Goal: Task Accomplishment & Management: Manage account settings

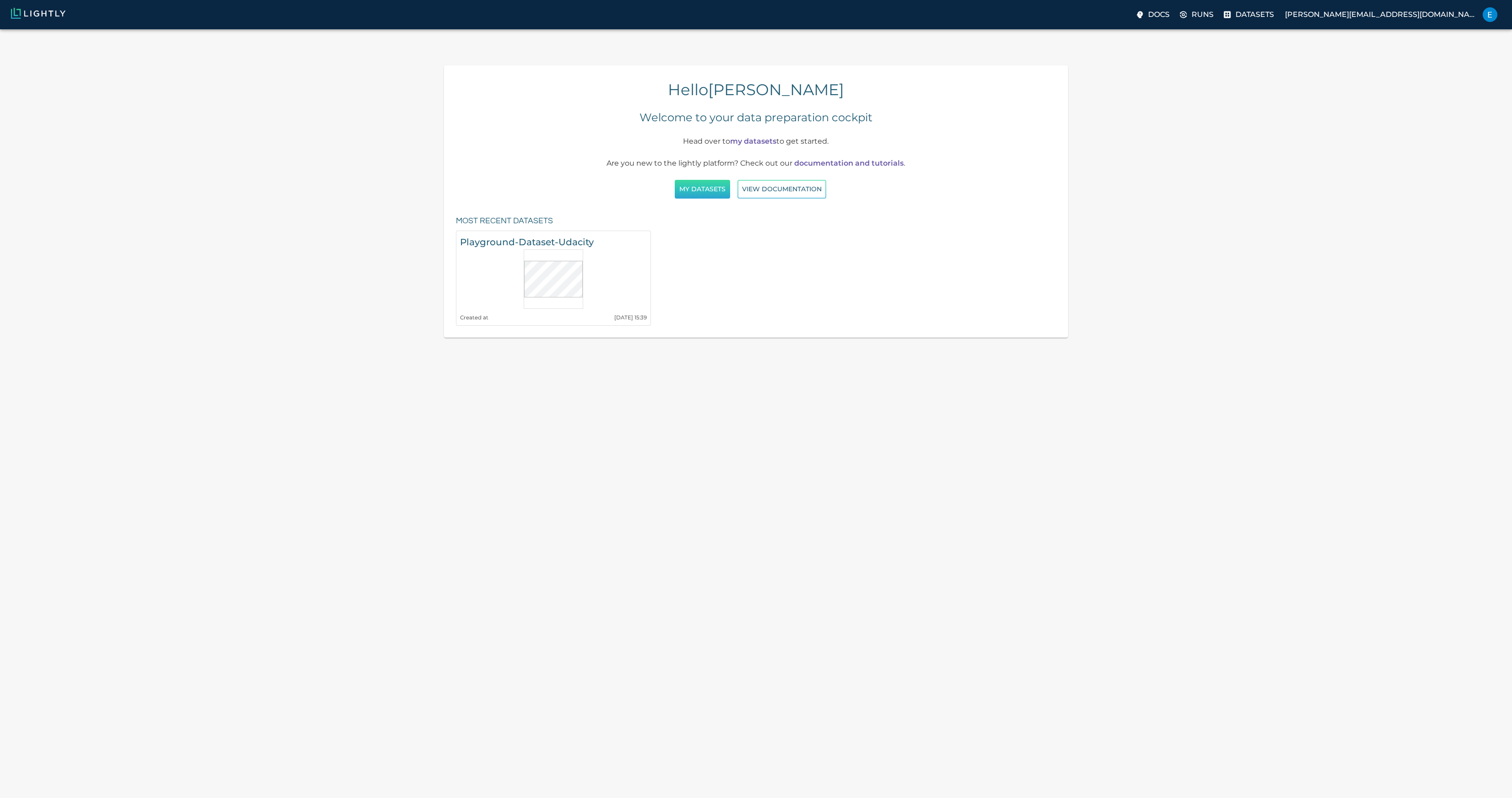
click at [702, 180] on button "My Datasets" at bounding box center [703, 189] width 55 height 19
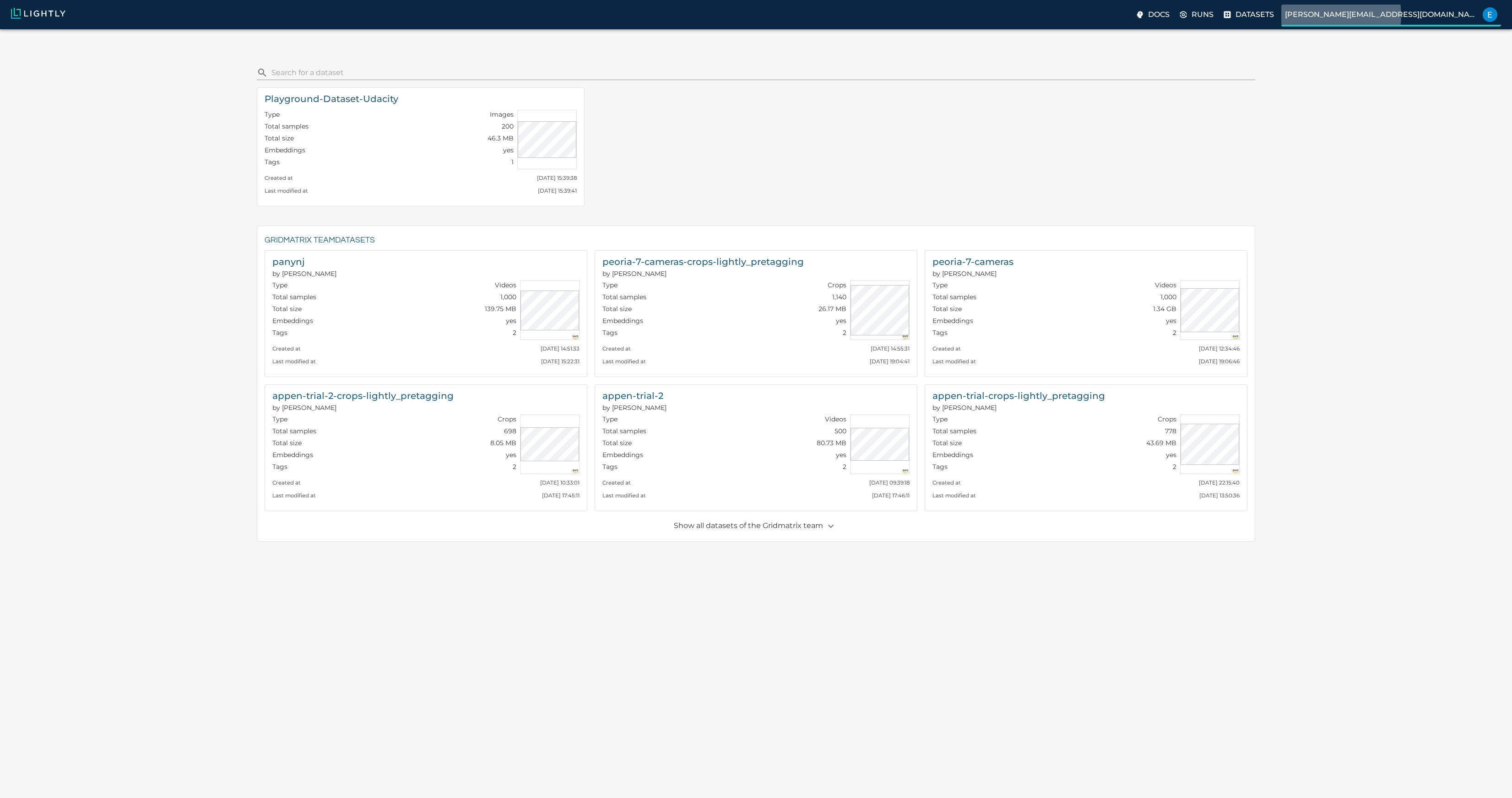
click at [1429, 15] on p "[PERSON_NAME][EMAIL_ADDRESS][DOMAIN_NAME]" at bounding box center [1382, 15] width 194 height 11
click at [1451, 40] on p "Preferences" at bounding box center [1459, 39] width 57 height 11
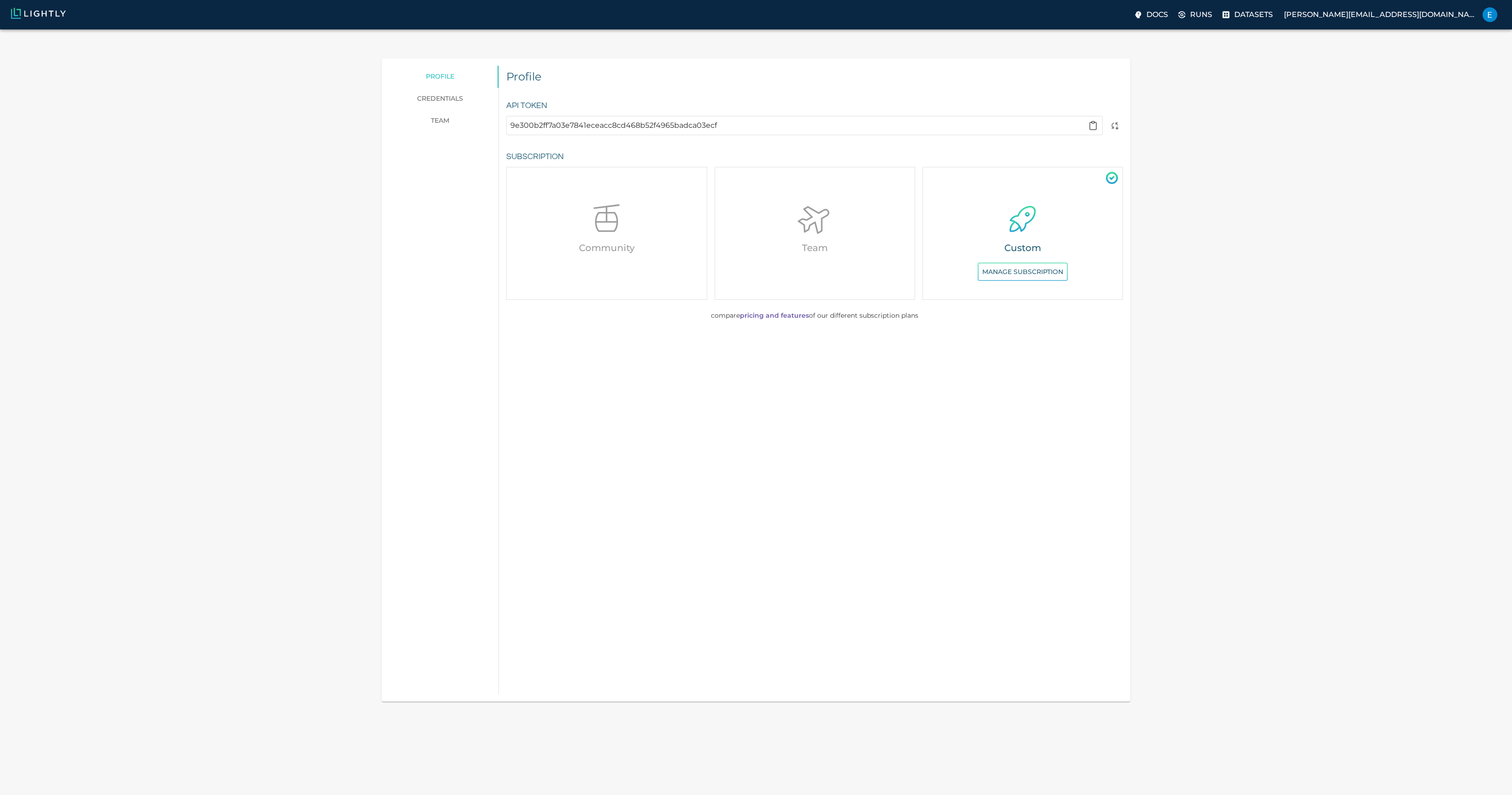
click at [818, 195] on icon at bounding box center [814, 218] width 50 height 50
click at [443, 110] on link "team" at bounding box center [440, 120] width 117 height 22
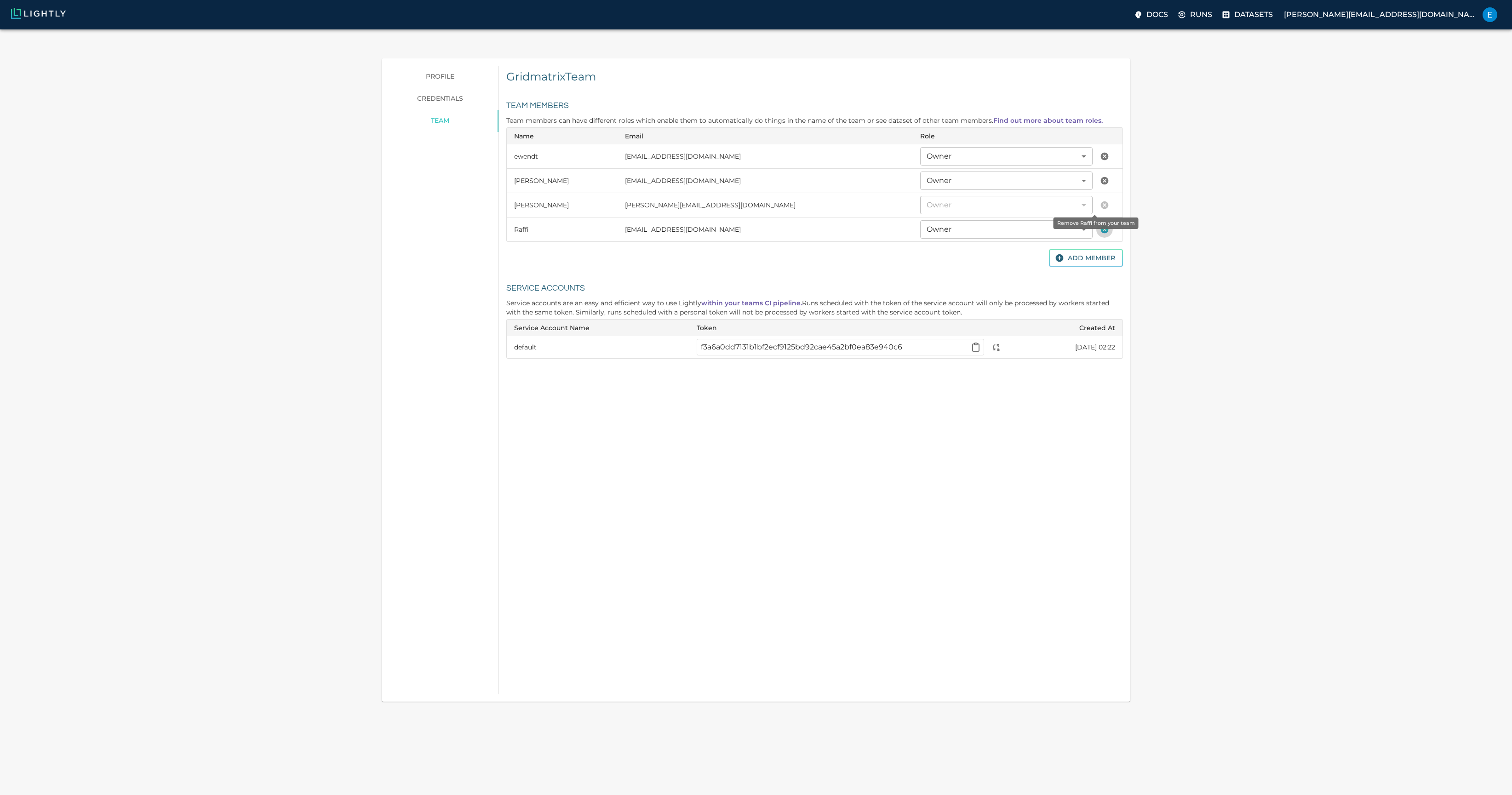
click at [1100, 226] on icon "Remove Raffi from your team" at bounding box center [1104, 229] width 8 height 8
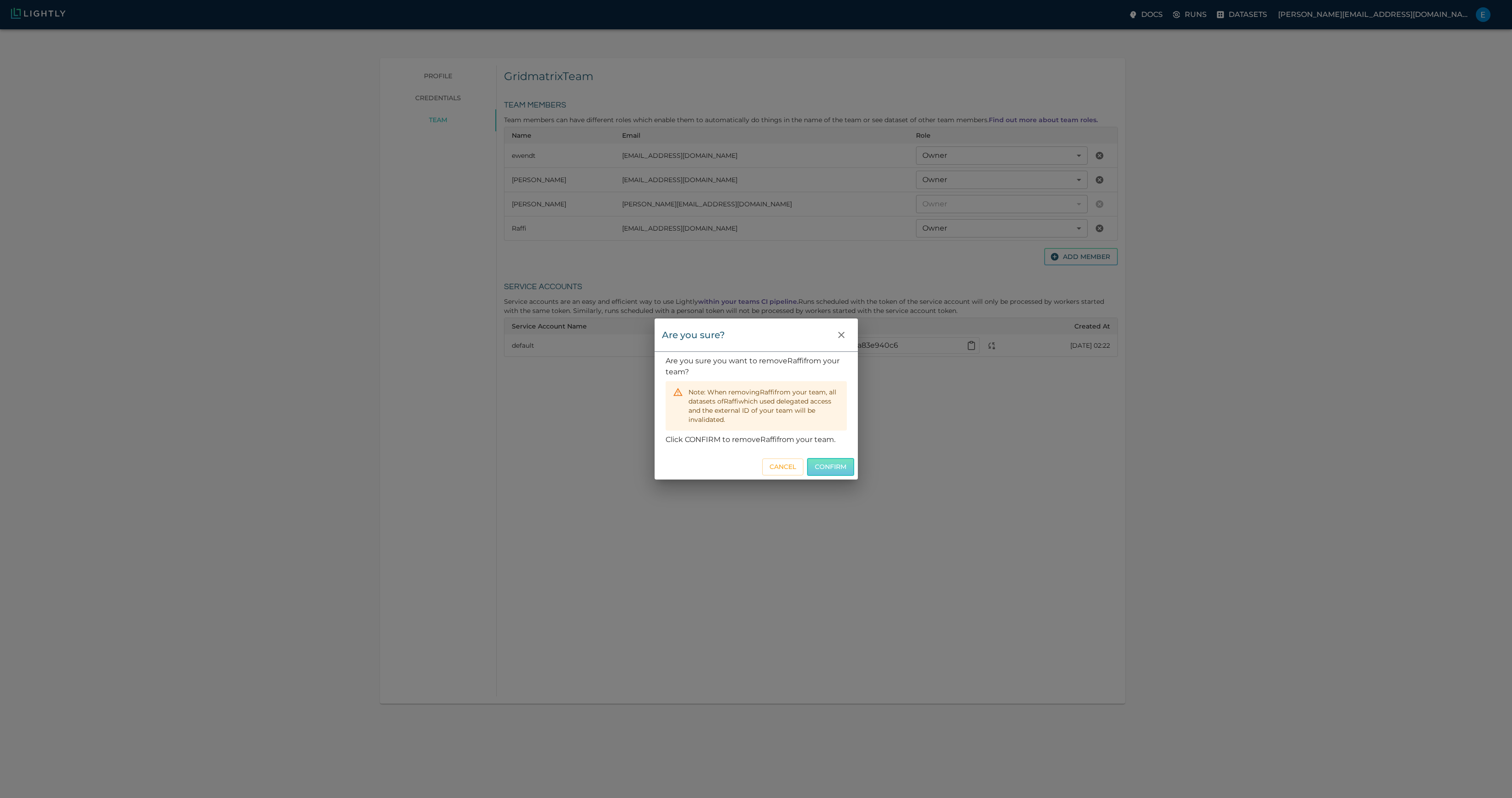
click at [829, 468] on button "Confirm" at bounding box center [831, 467] width 47 height 18
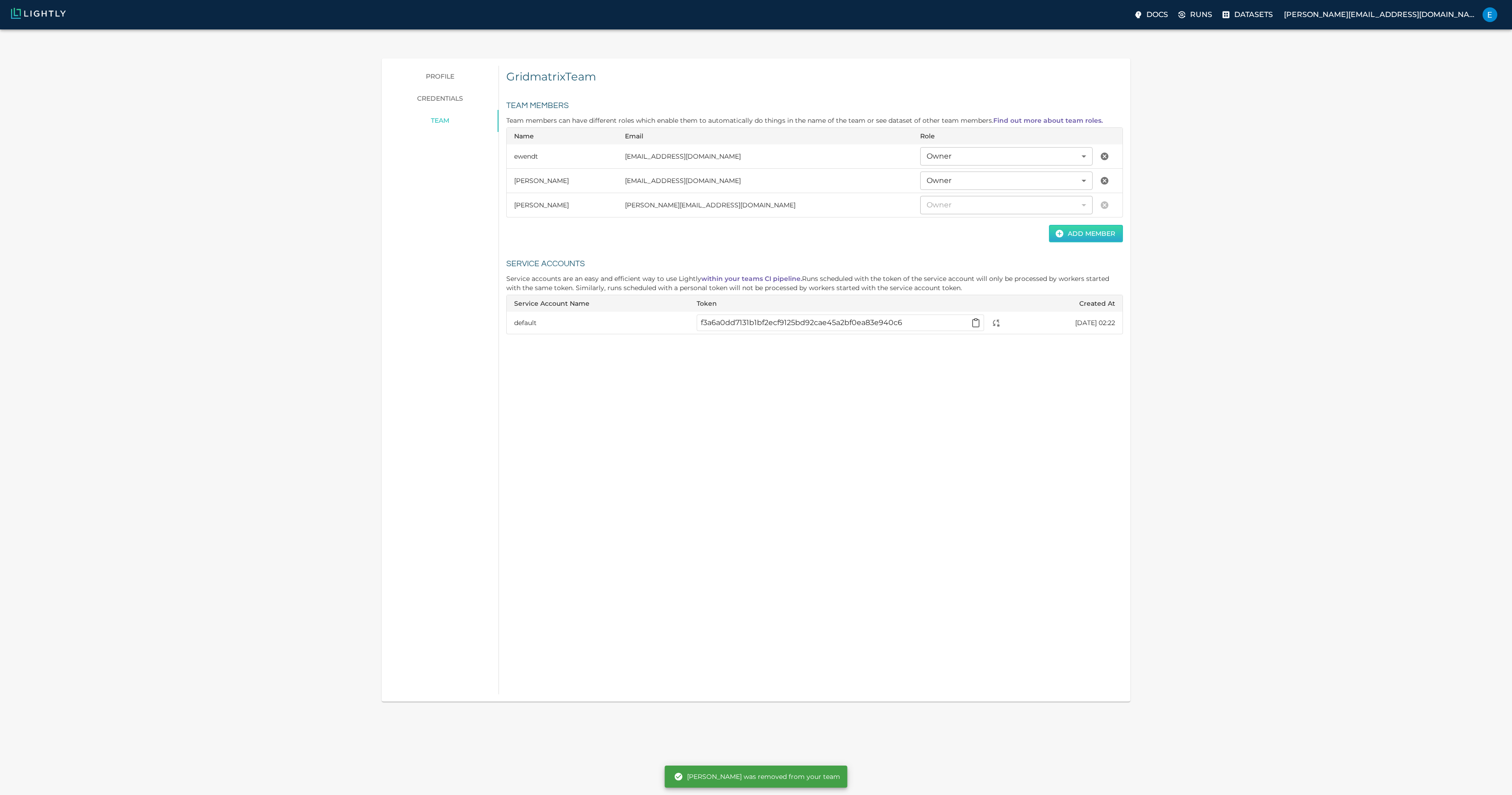
click at [1086, 225] on button "Add Member" at bounding box center [1086, 234] width 74 height 18
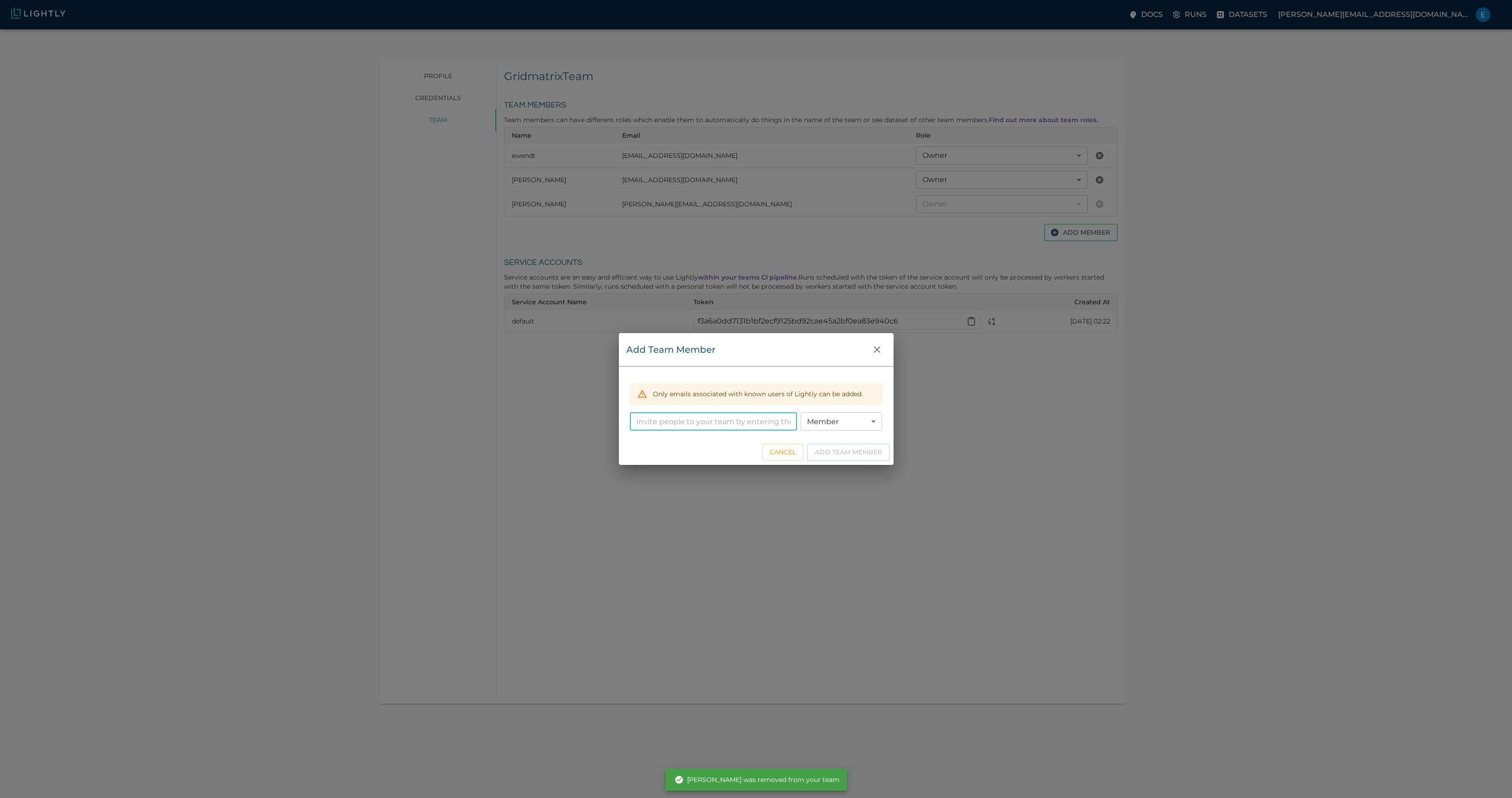
click at [715, 421] on input "email" at bounding box center [713, 421] width 167 height 18
type input "[PERSON_NAME][EMAIL_ADDRESS][DOMAIN_NAME]"
click at [869, 454] on button "Add Team Member" at bounding box center [848, 452] width 83 height 18
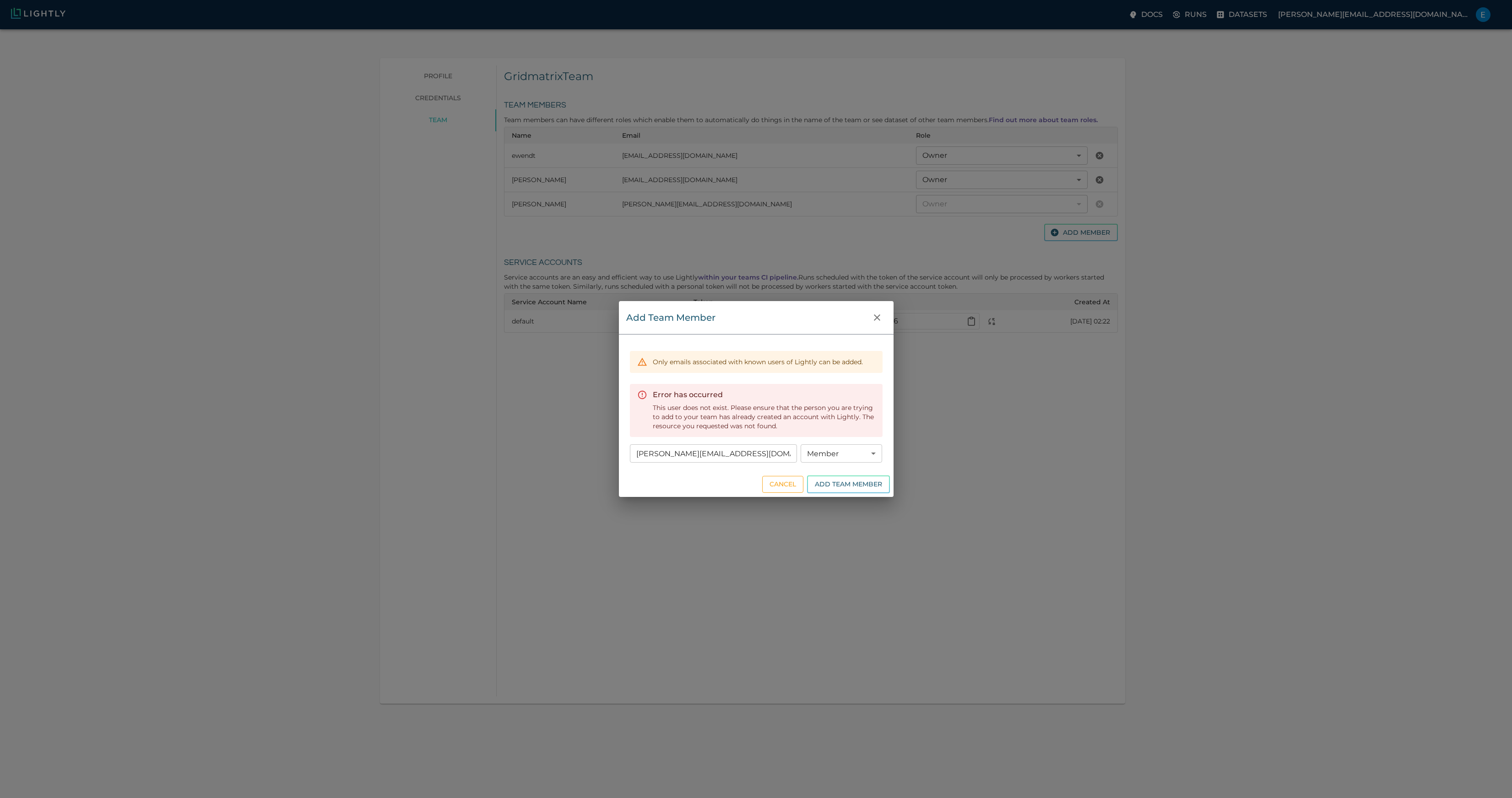
click at [784, 485] on button "Cancel" at bounding box center [783, 484] width 41 height 17
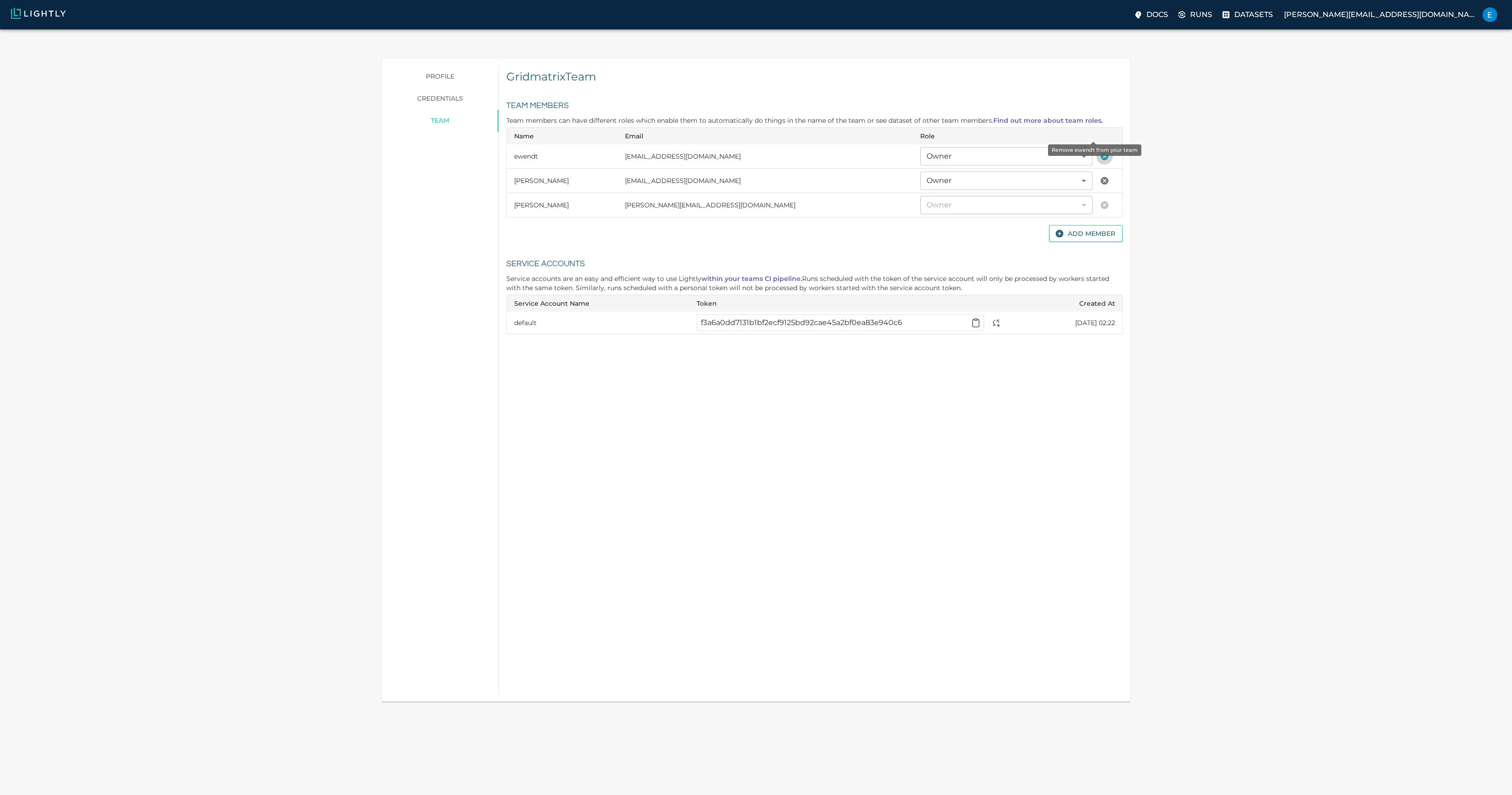
click at [1100, 152] on icon "Remove ewendt from your team" at bounding box center [1105, 156] width 9 height 9
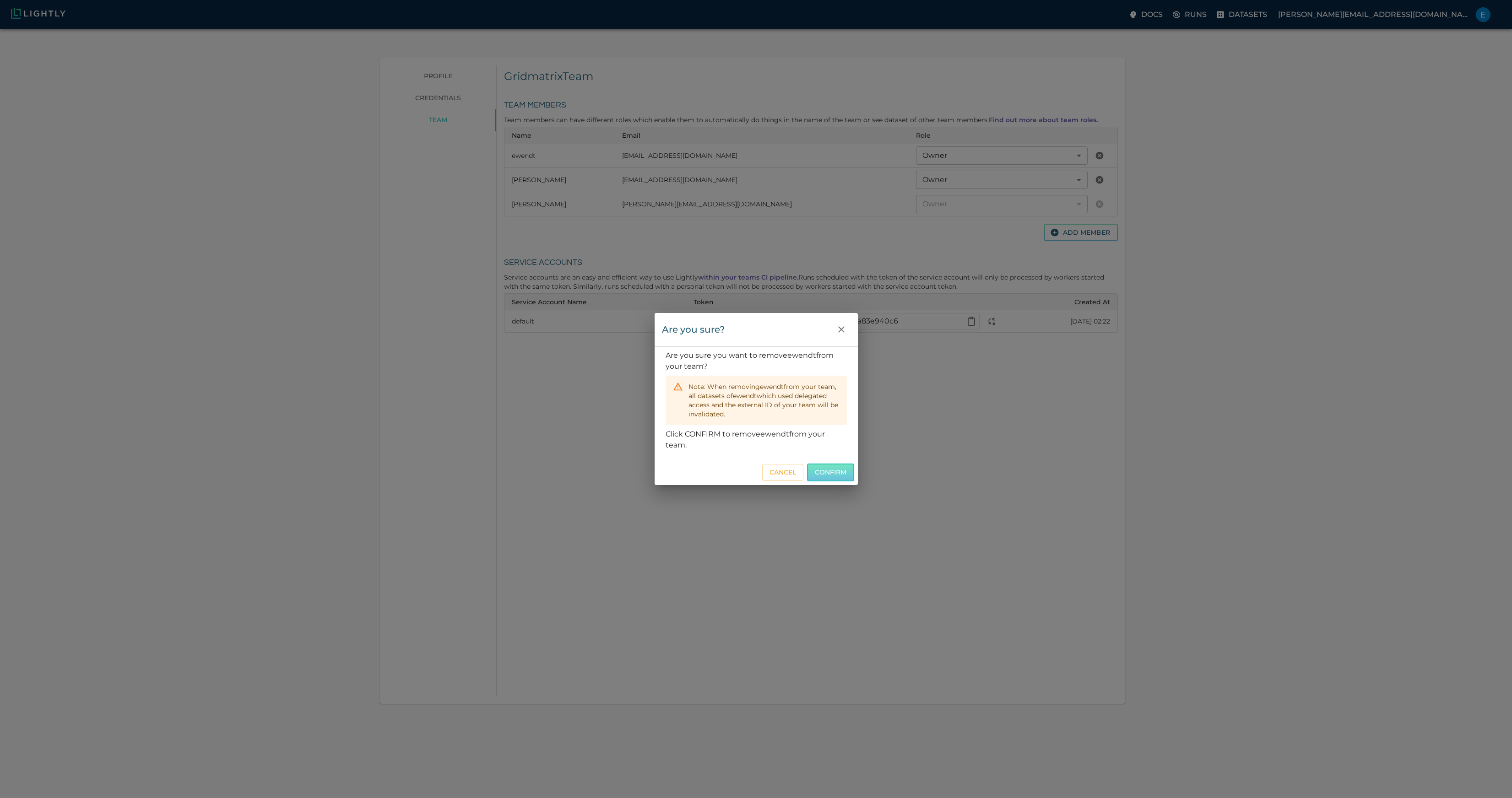
click at [832, 475] on button "Confirm" at bounding box center [831, 472] width 47 height 18
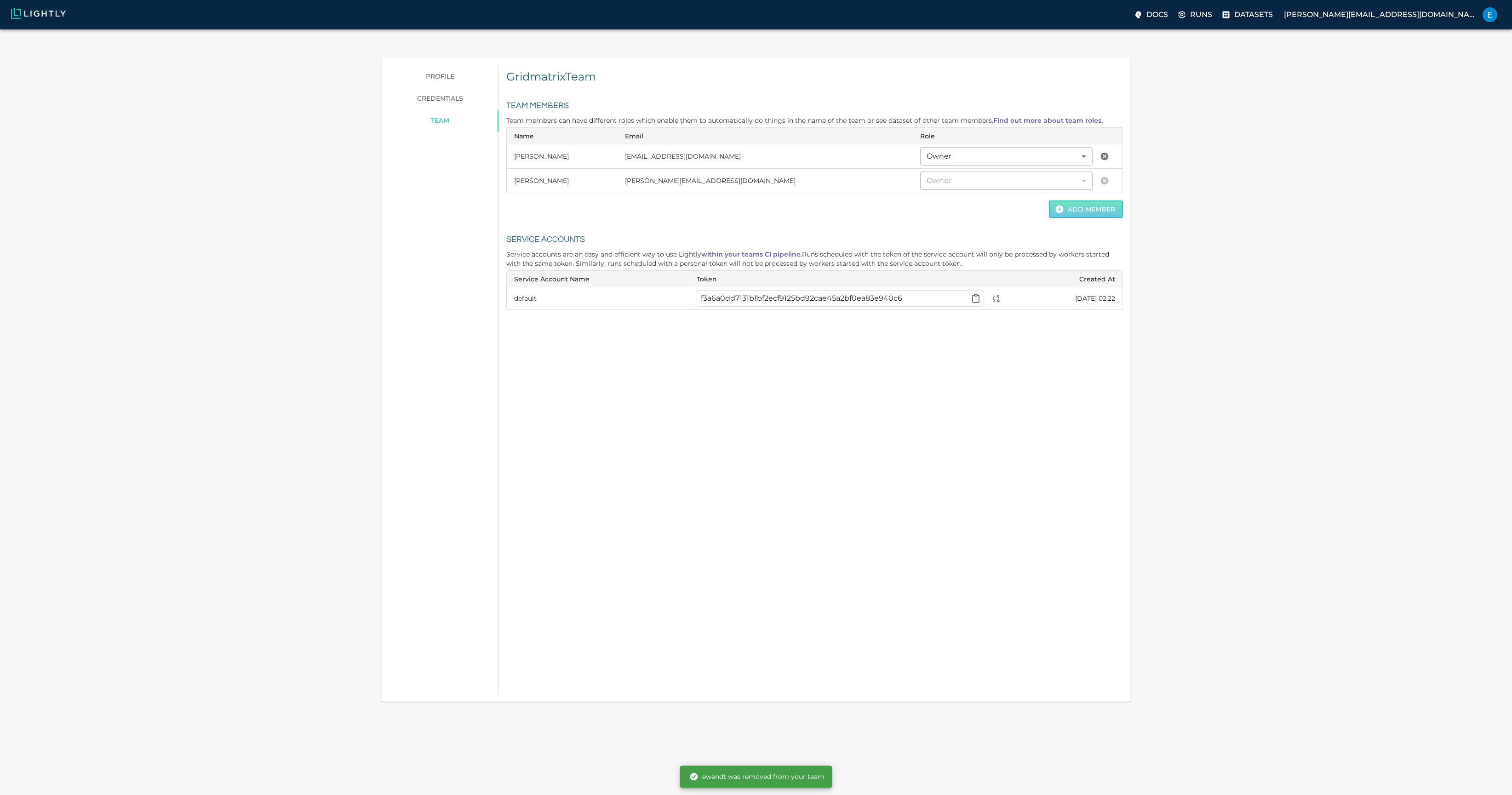
click at [1103, 201] on button "Add Member" at bounding box center [1086, 209] width 74 height 18
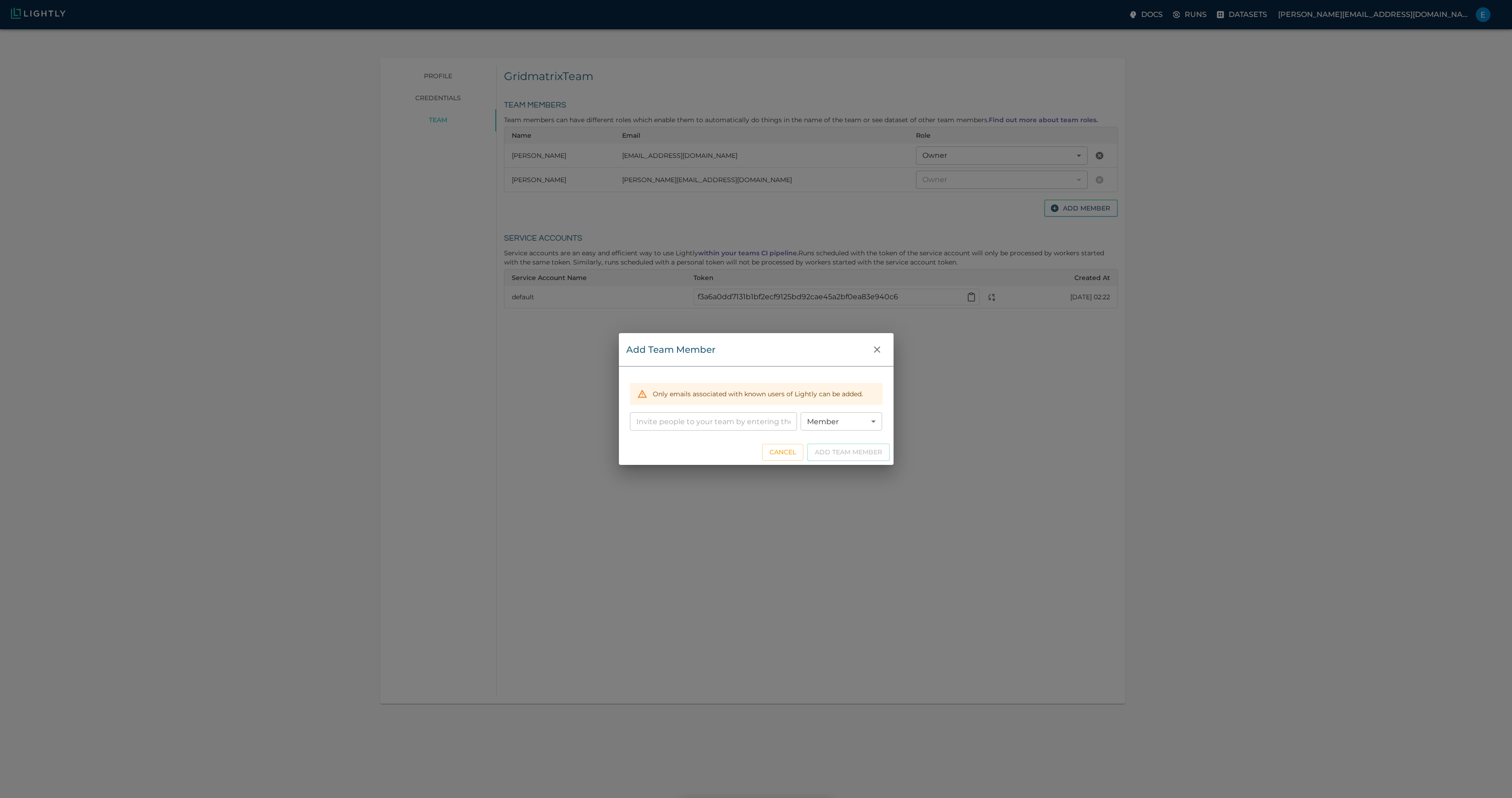
click at [686, 421] on input "email" at bounding box center [713, 421] width 167 height 18
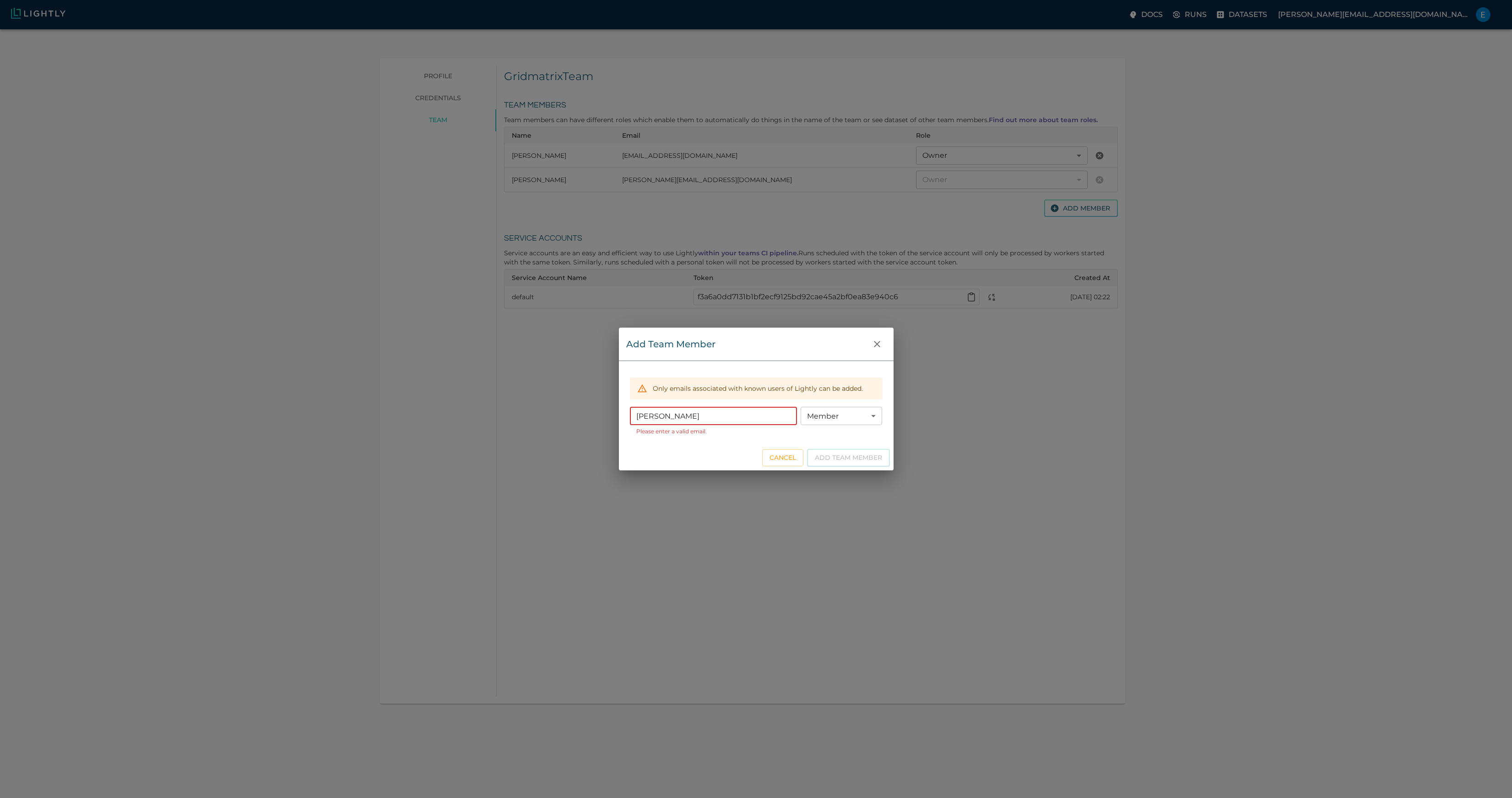
type input "[PERSON_NAME][EMAIL_ADDRESS][DOMAIN_NAME]"
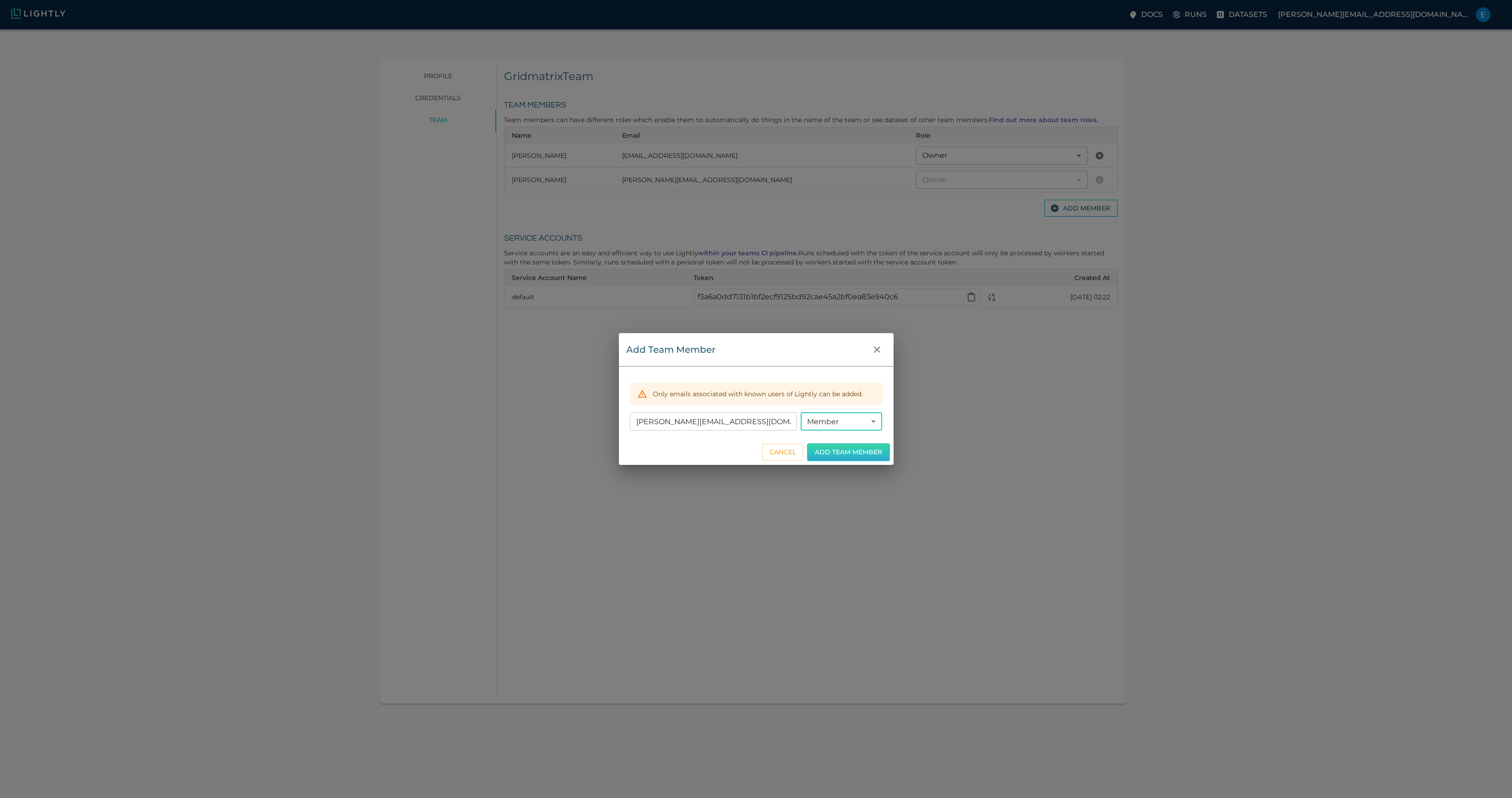
click at [845, 458] on button "Add Team Member" at bounding box center [848, 452] width 83 height 18
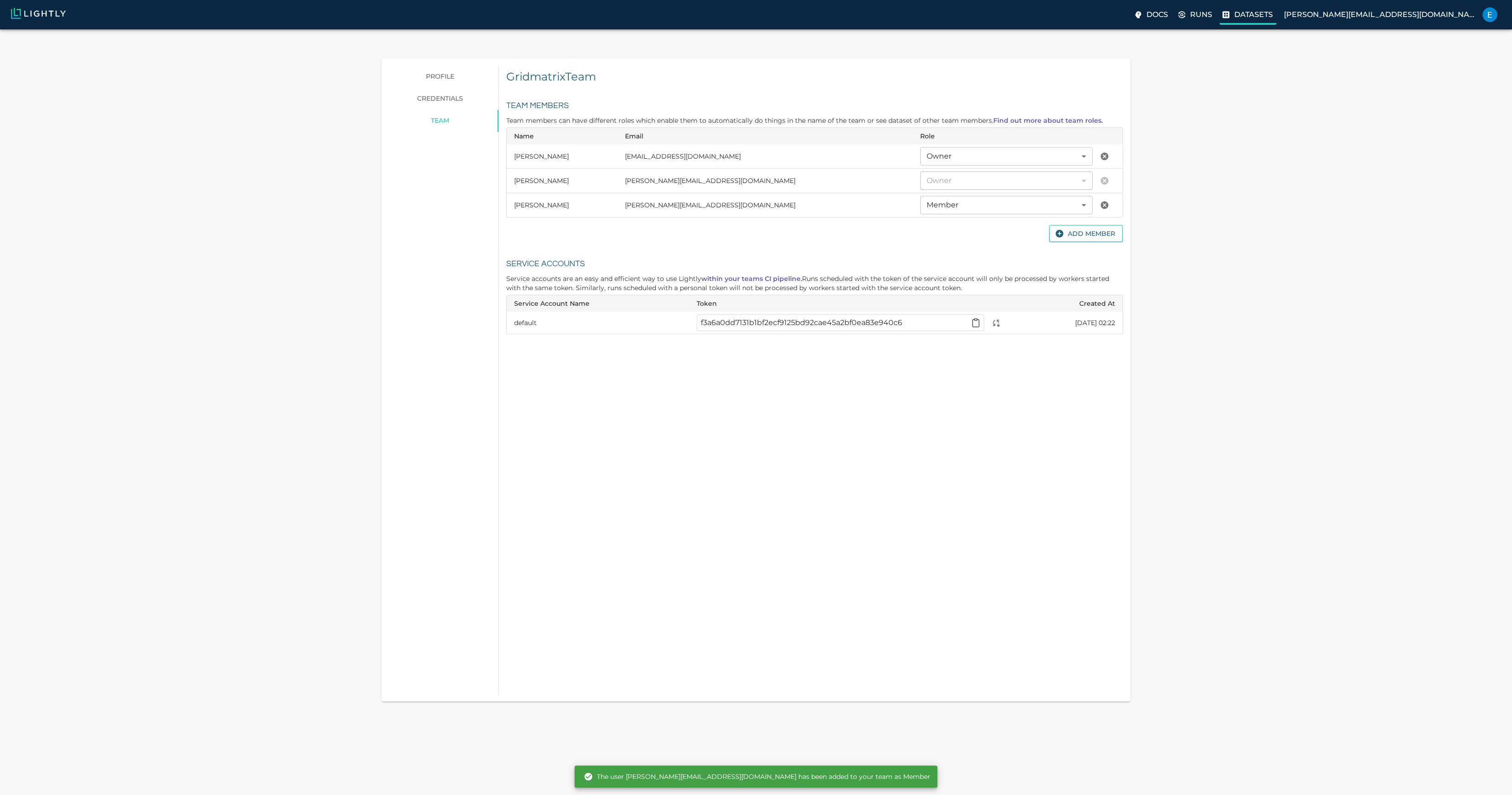
click at [1273, 16] on p "Datasets" at bounding box center [1254, 15] width 39 height 11
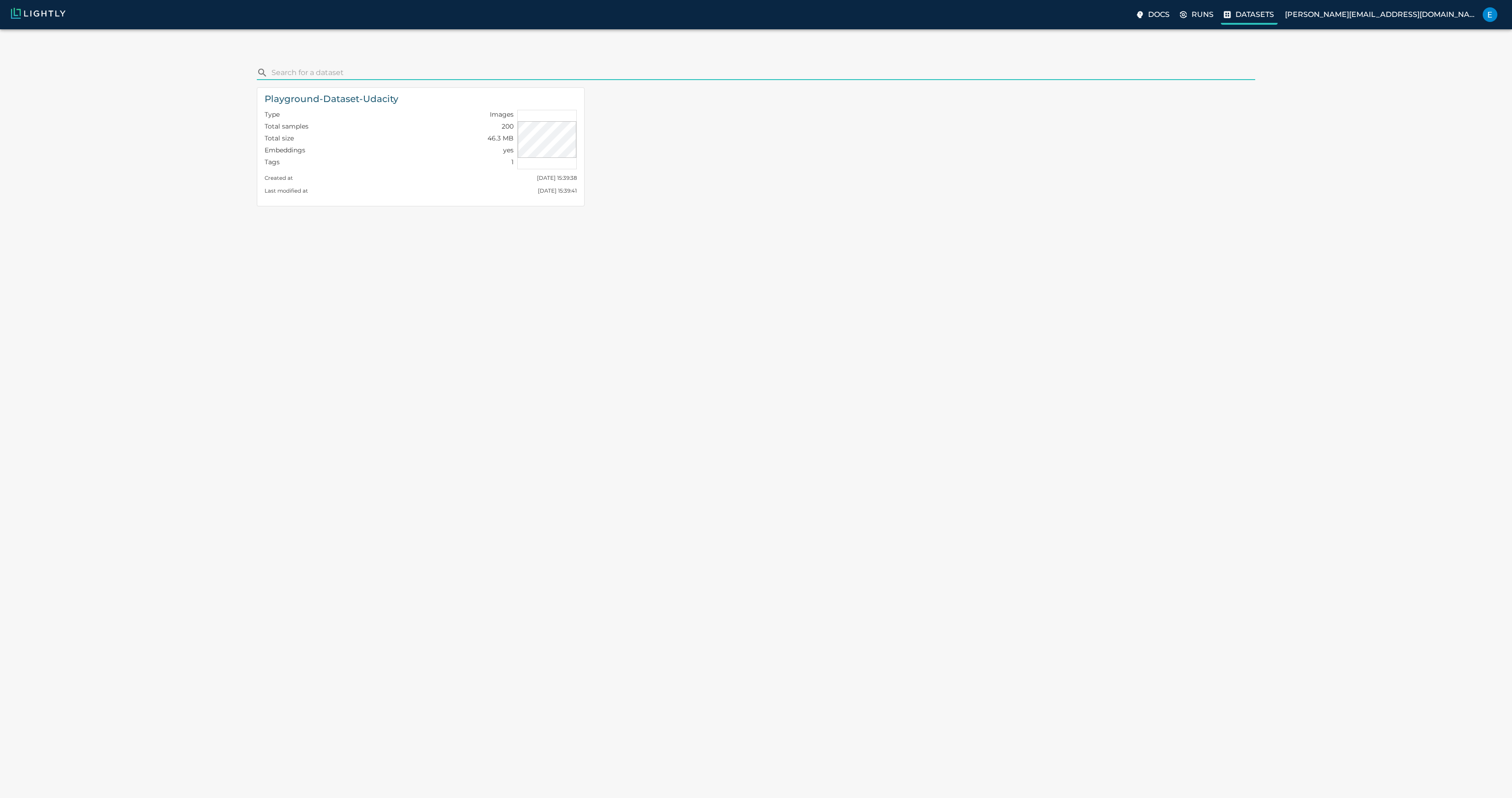
click at [1274, 17] on p "Datasets" at bounding box center [1255, 15] width 39 height 11
click at [1214, 13] on p "Runs" at bounding box center [1202, 15] width 22 height 11
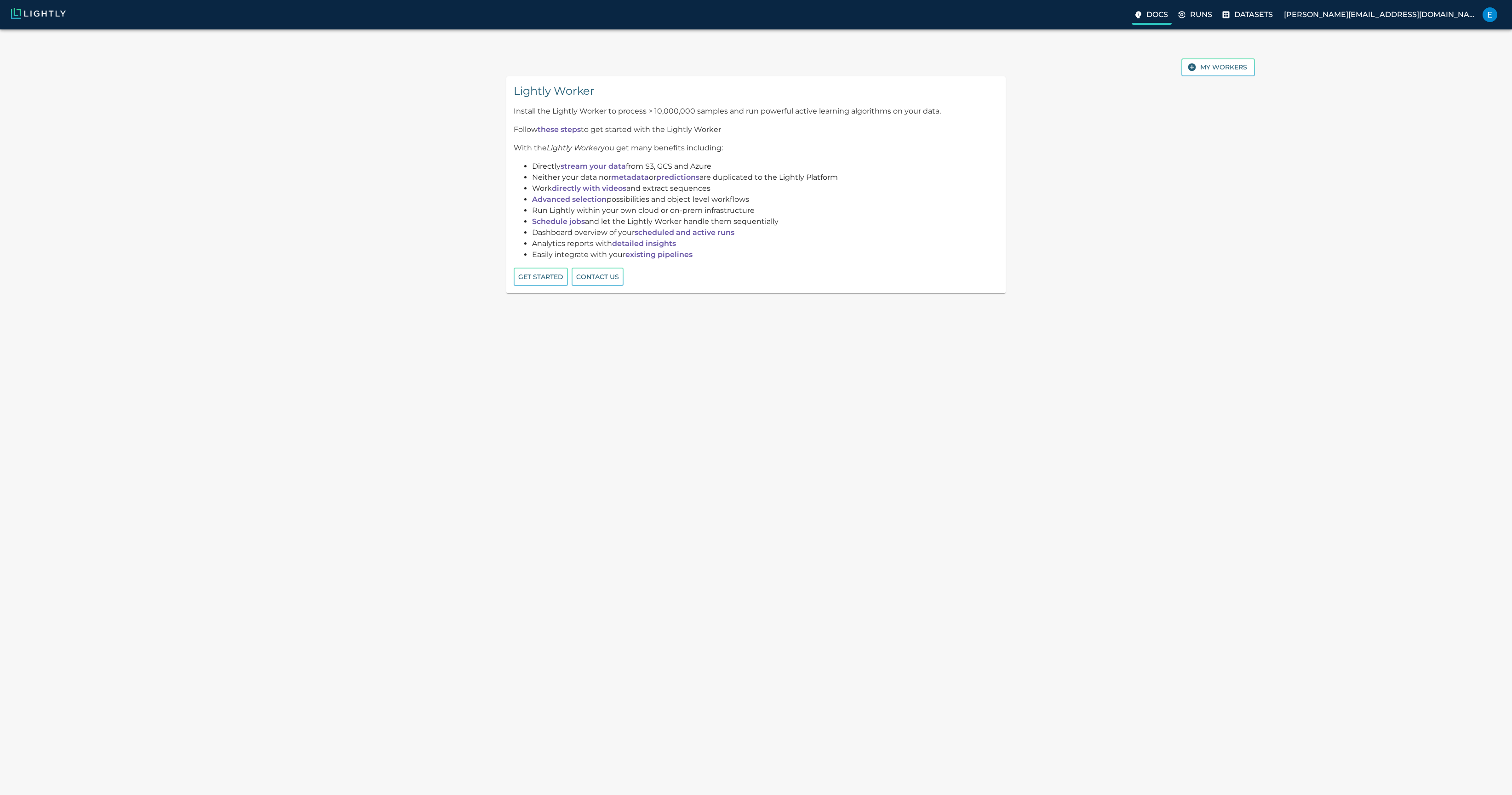
click at [1168, 16] on p "Docs" at bounding box center [1157, 15] width 22 height 11
click at [1273, 18] on p "Datasets" at bounding box center [1254, 15] width 39 height 11
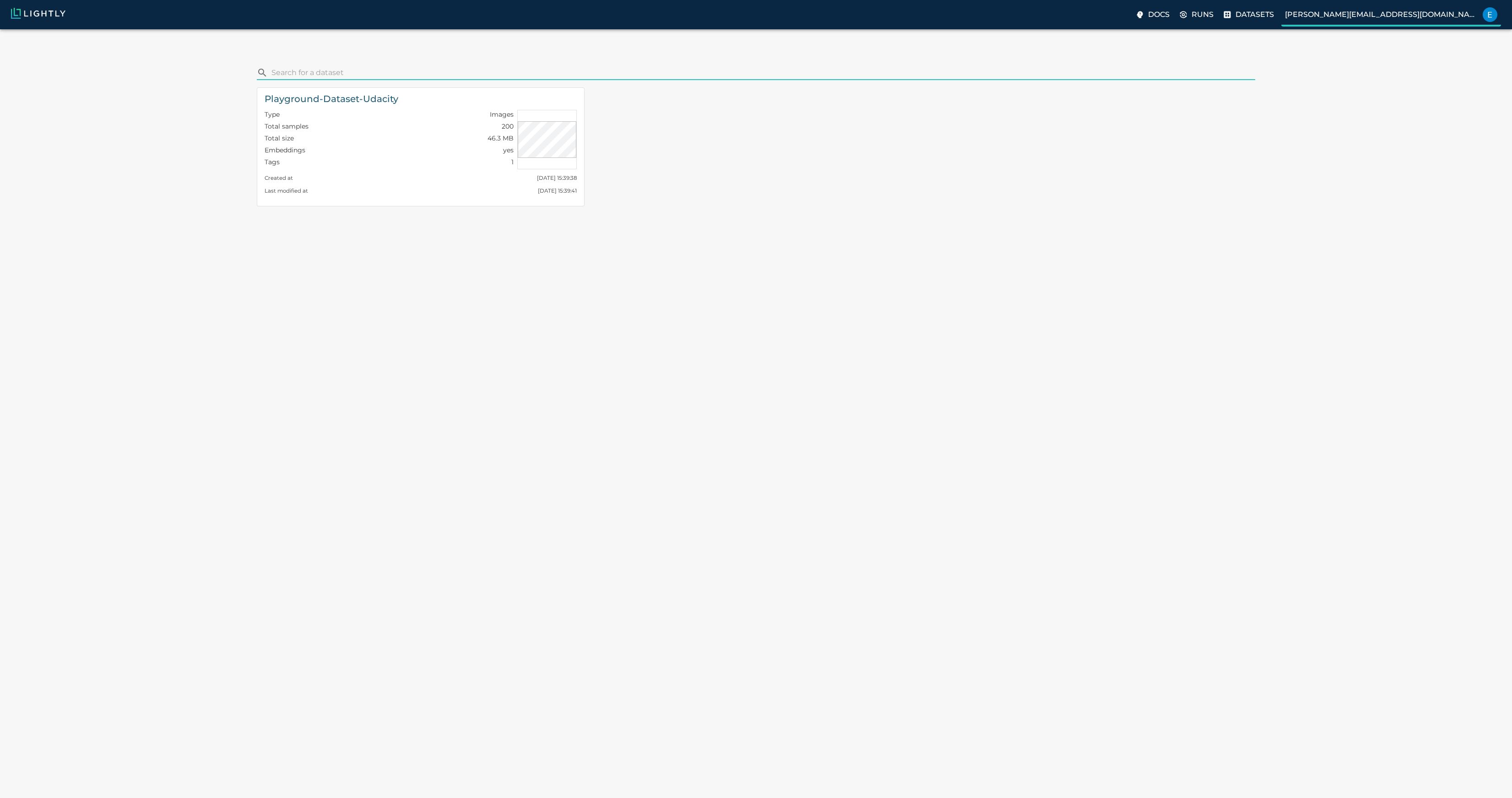
click at [1415, 17] on p "[PERSON_NAME][EMAIL_ADDRESS][DOMAIN_NAME]" at bounding box center [1382, 15] width 194 height 11
click at [1445, 40] on p "Preferences" at bounding box center [1459, 39] width 57 height 11
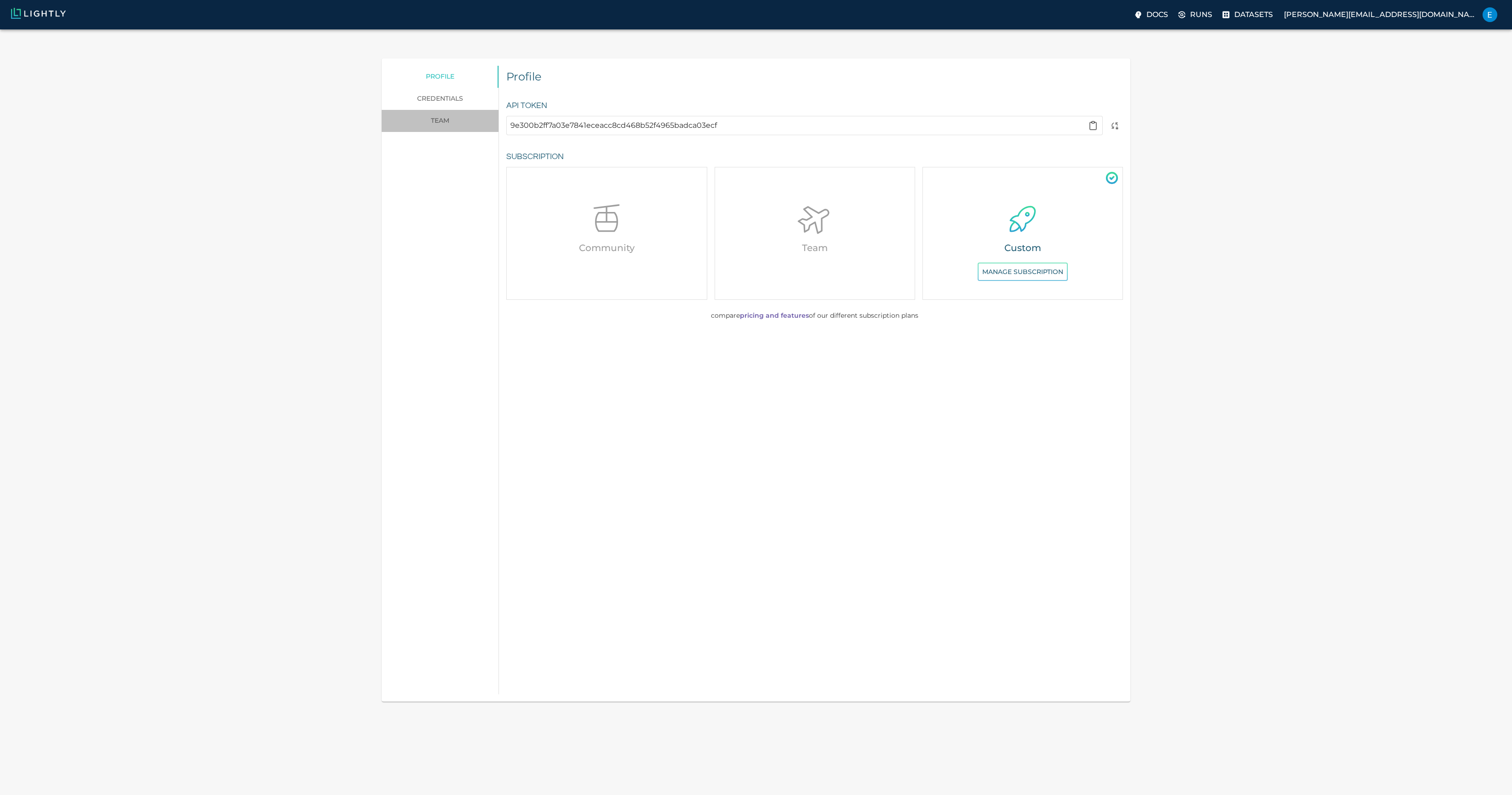
click at [446, 110] on link "team" at bounding box center [440, 120] width 117 height 22
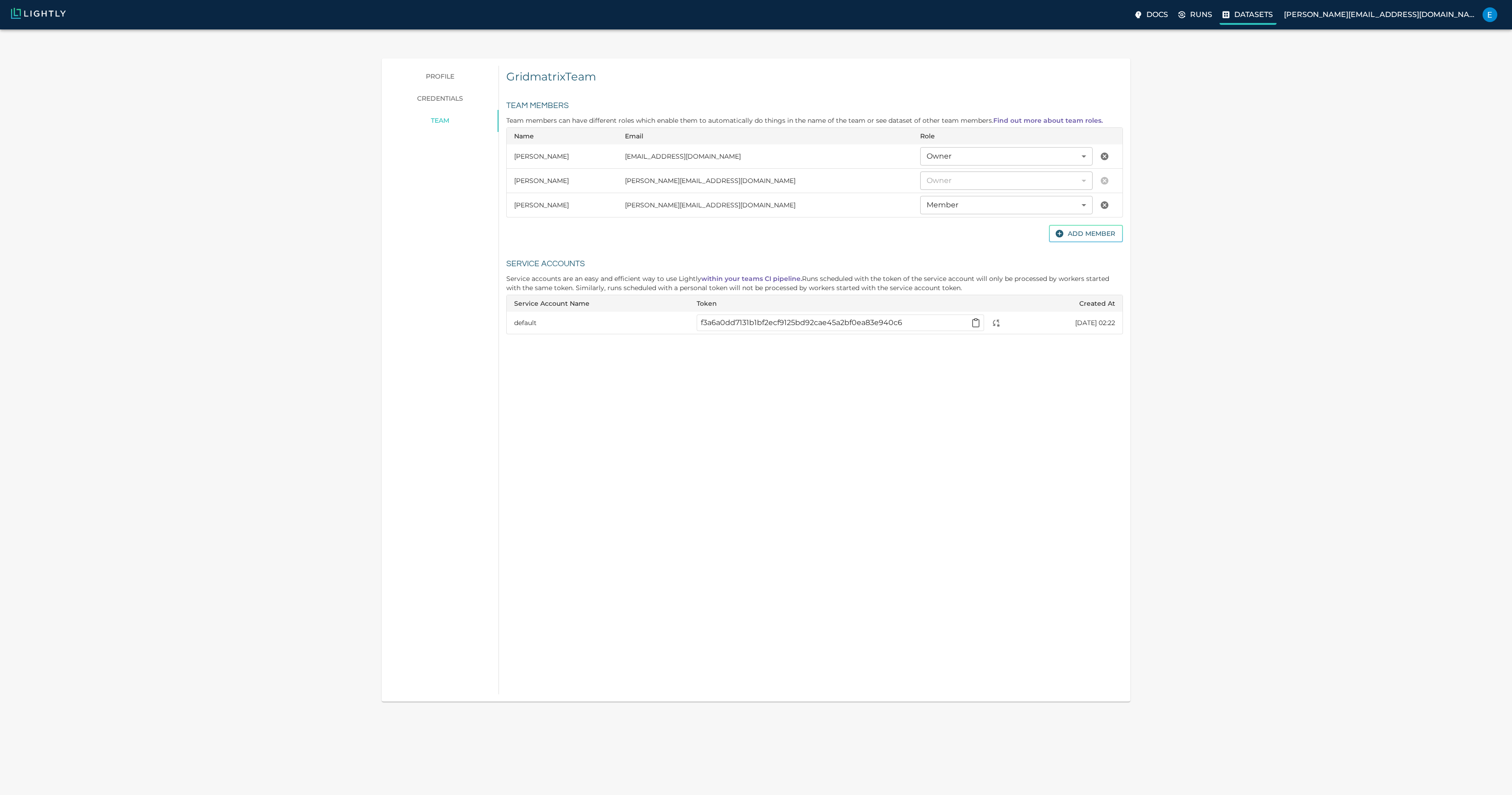
click at [1273, 17] on p "Datasets" at bounding box center [1254, 15] width 39 height 11
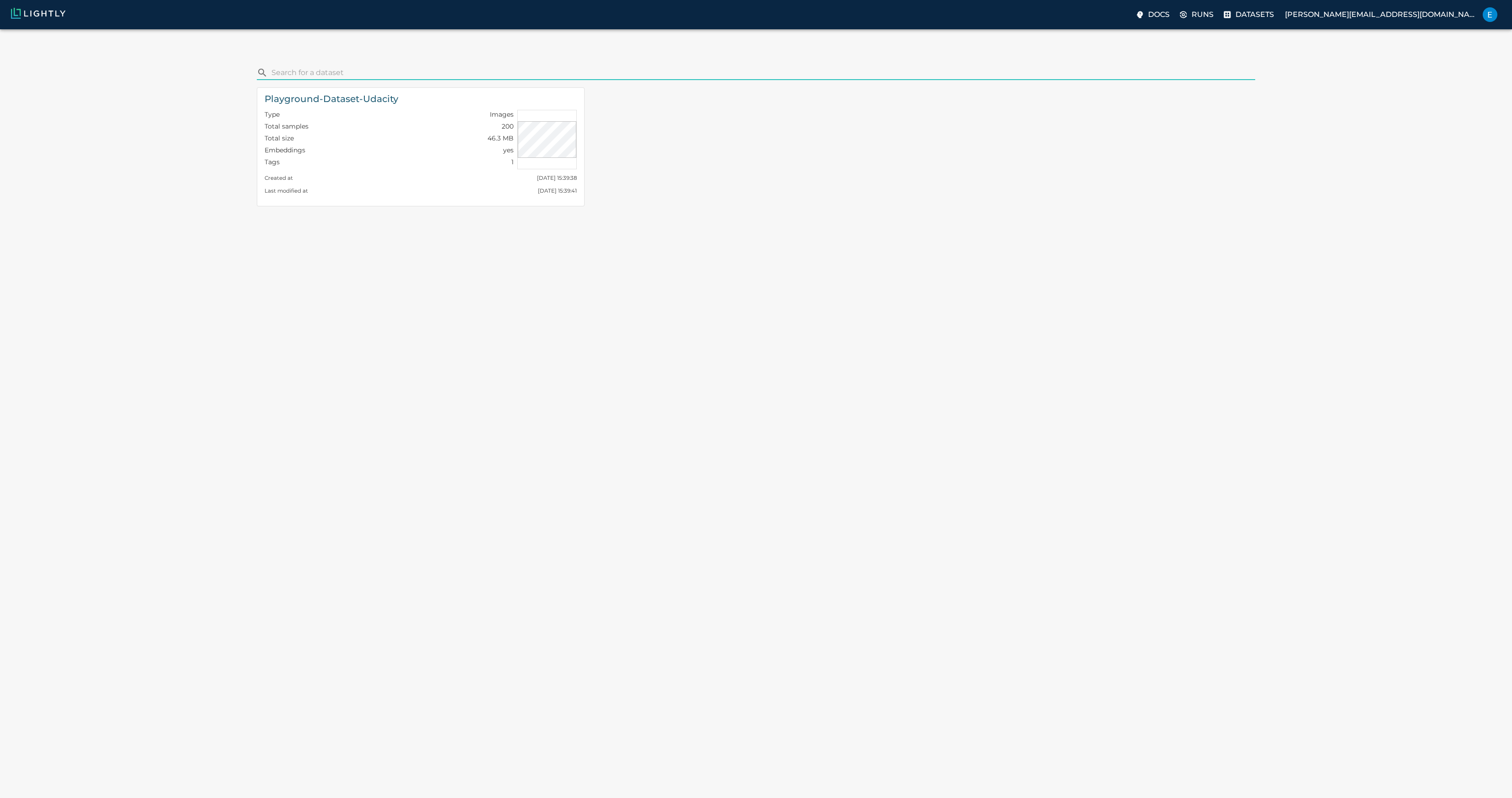
click at [55, 14] on img at bounding box center [38, 13] width 55 height 11
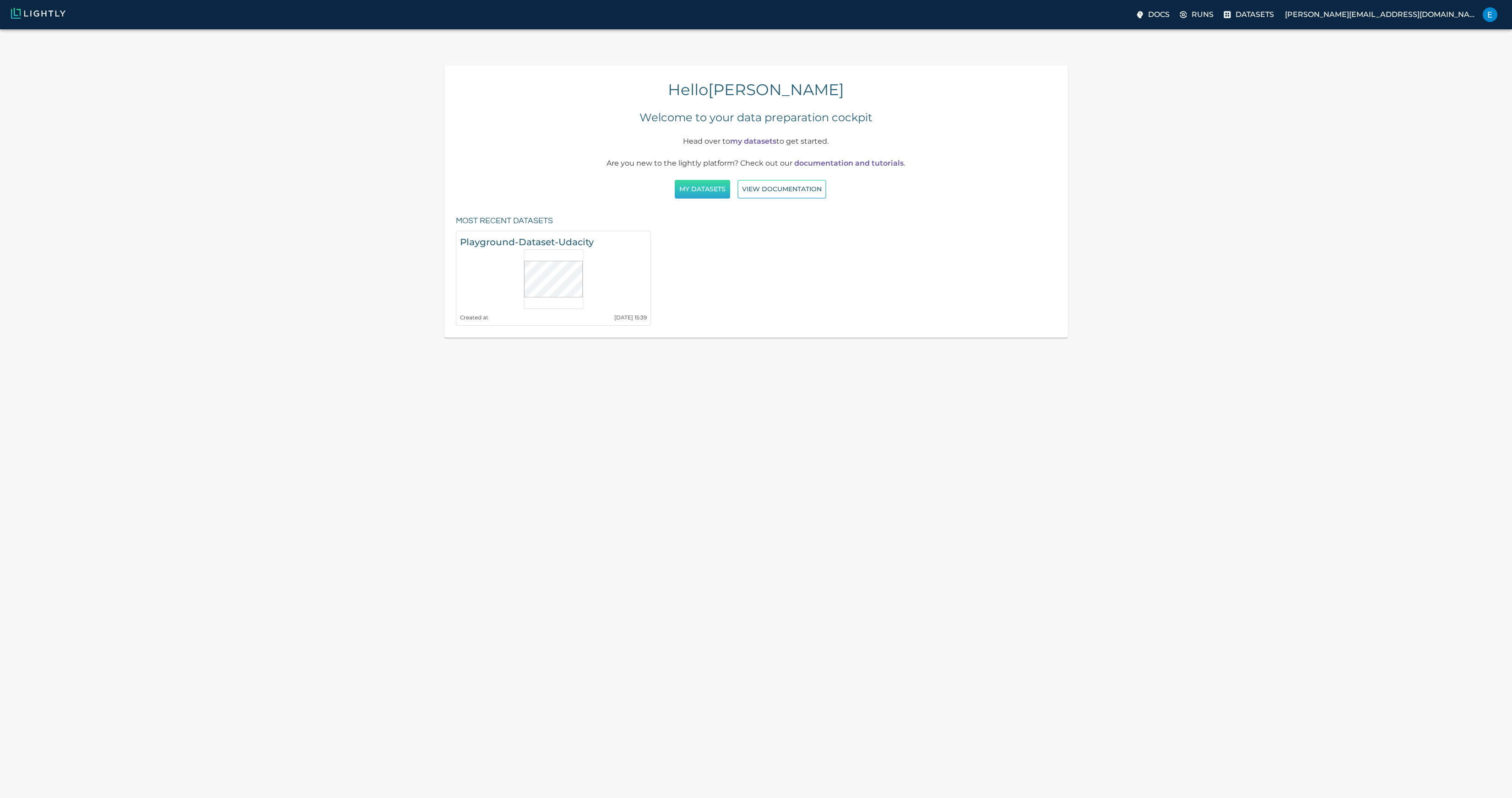
click at [718, 180] on button "My Datasets" at bounding box center [703, 189] width 55 height 19
click at [756, 137] on link "my datasets" at bounding box center [753, 141] width 46 height 9
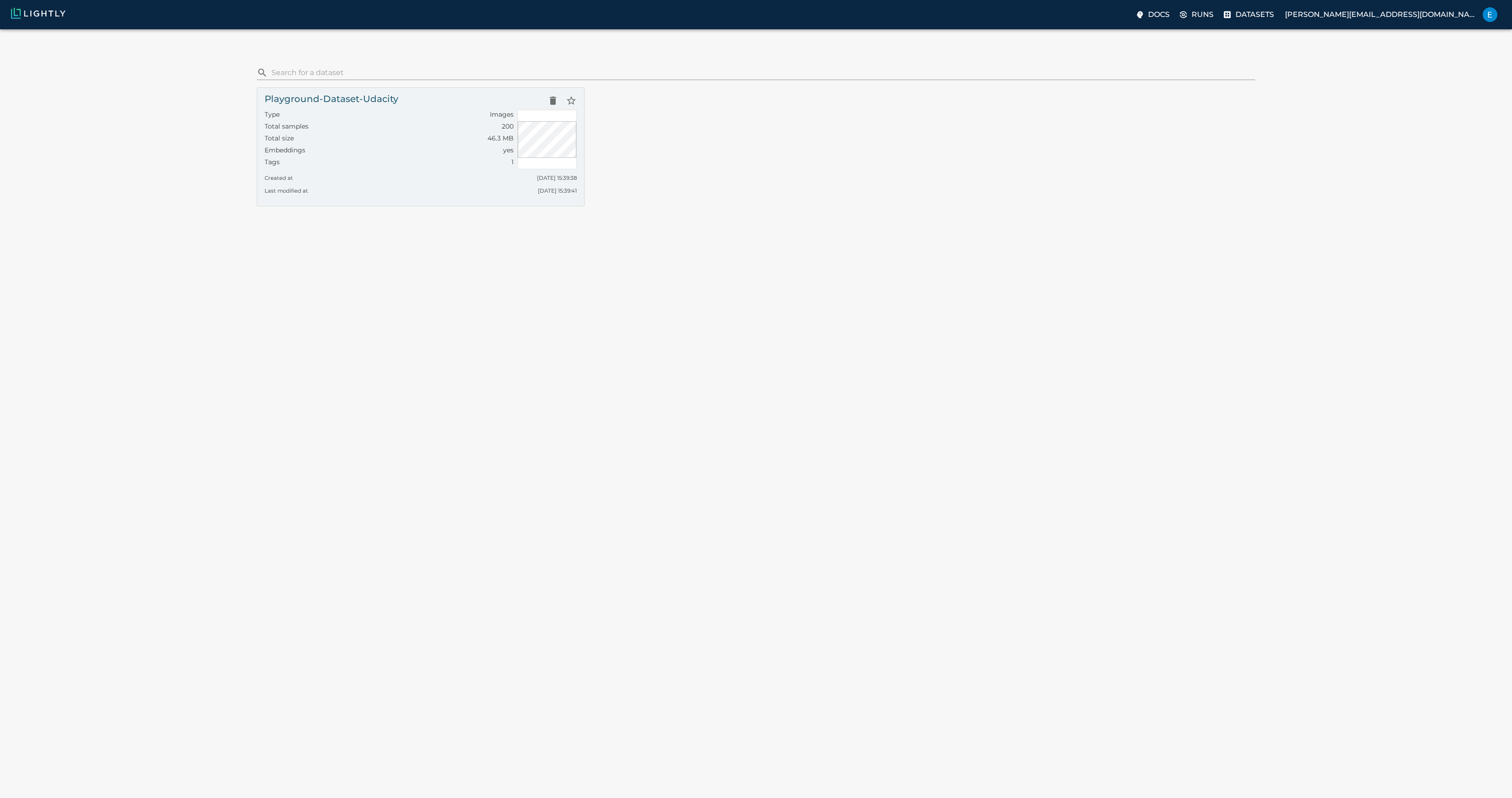
click at [342, 92] on h6 "Playground-Dataset-Udacity" at bounding box center [332, 99] width 134 height 15
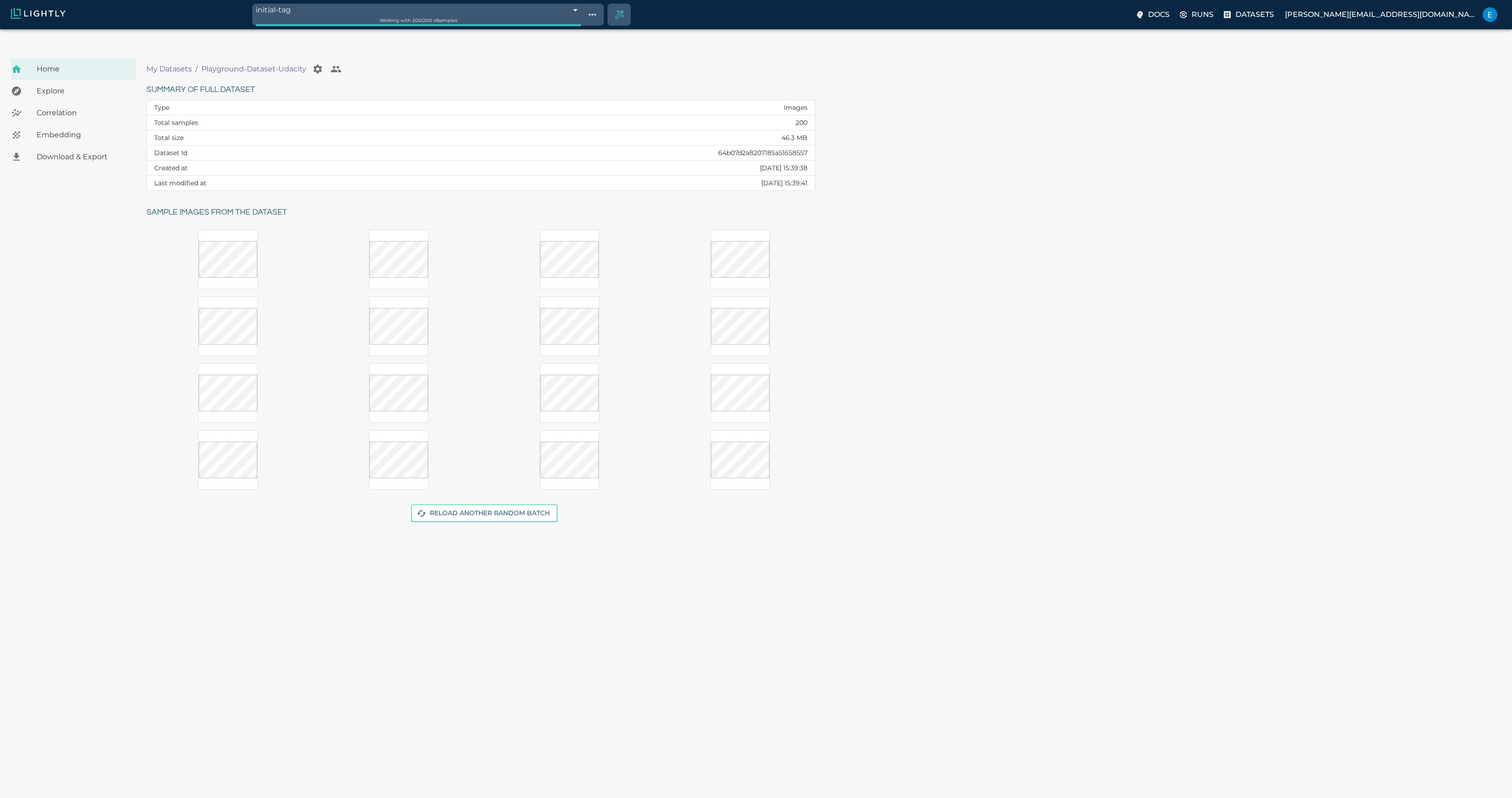
click at [181, 63] on p "My Datasets" at bounding box center [169, 69] width 45 height 11
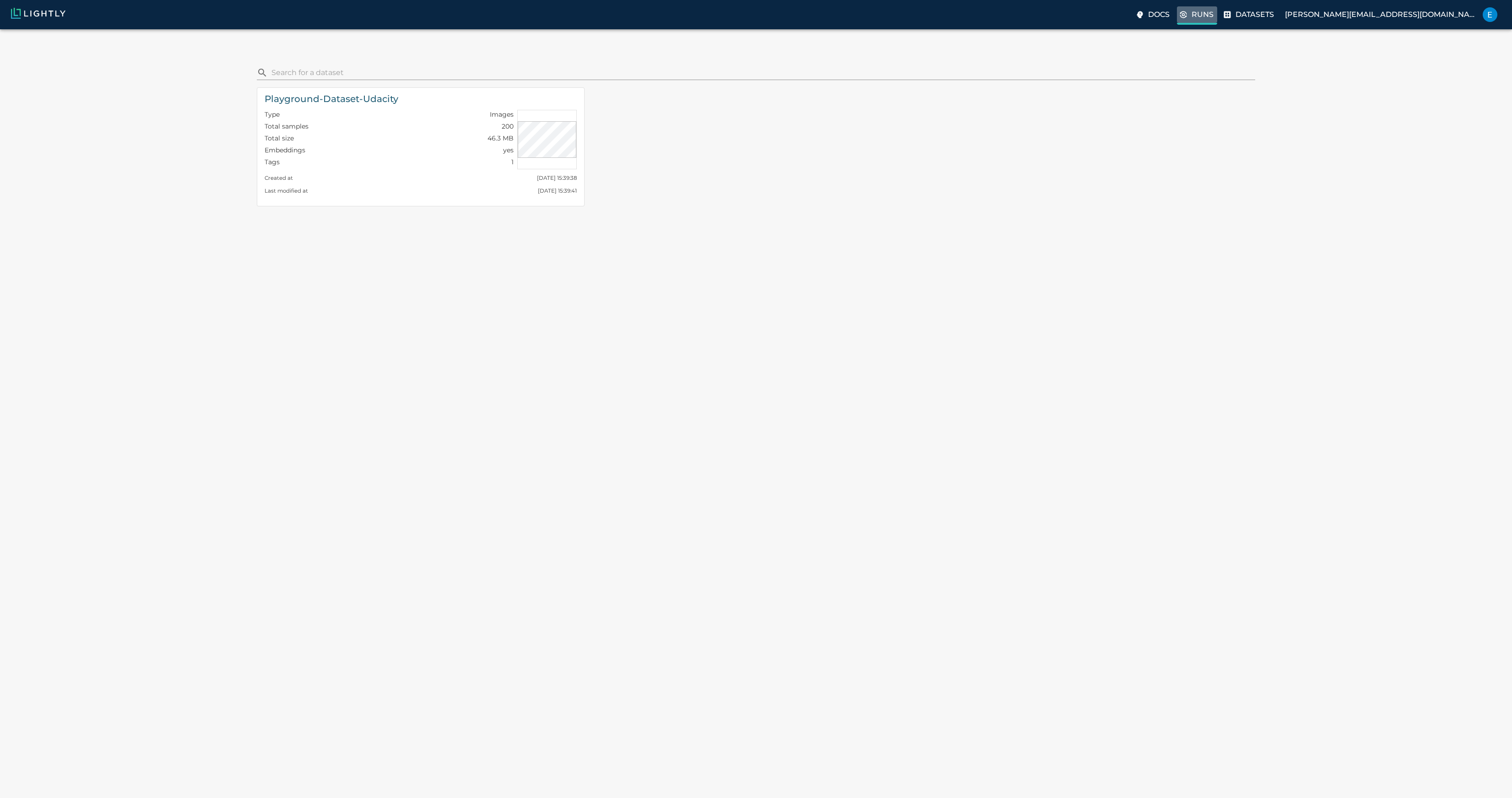
click at [1214, 17] on p "Runs" at bounding box center [1202, 15] width 22 height 11
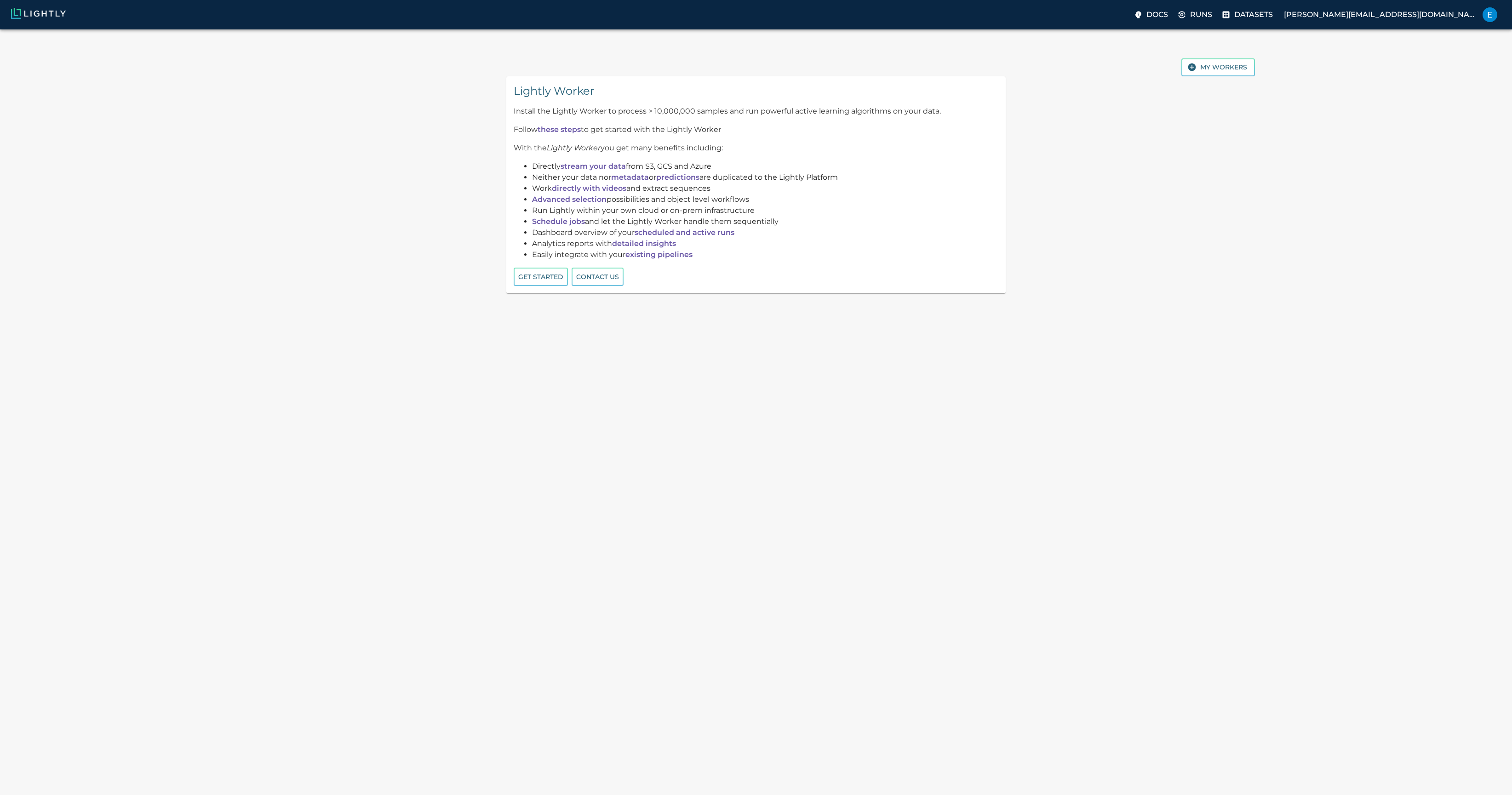
click at [593, 162] on link "stream your data" at bounding box center [593, 166] width 65 height 9
click at [1273, 16] on p "Datasets" at bounding box center [1254, 15] width 39 height 11
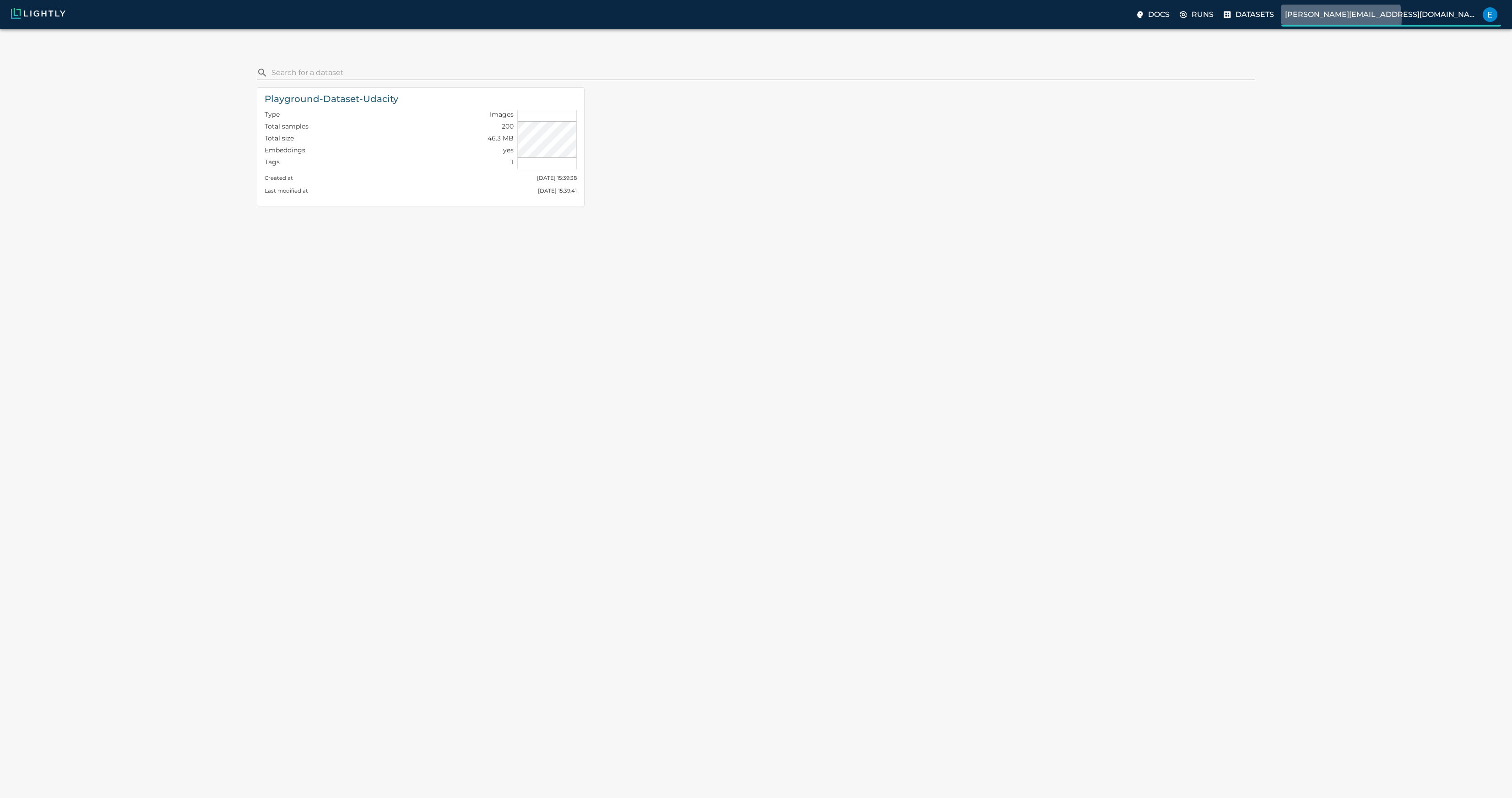
click at [1435, 18] on p "[PERSON_NAME][EMAIL_ADDRESS][DOMAIN_NAME]" at bounding box center [1382, 15] width 194 height 11
click at [1456, 36] on p "Preferences" at bounding box center [1459, 39] width 57 height 11
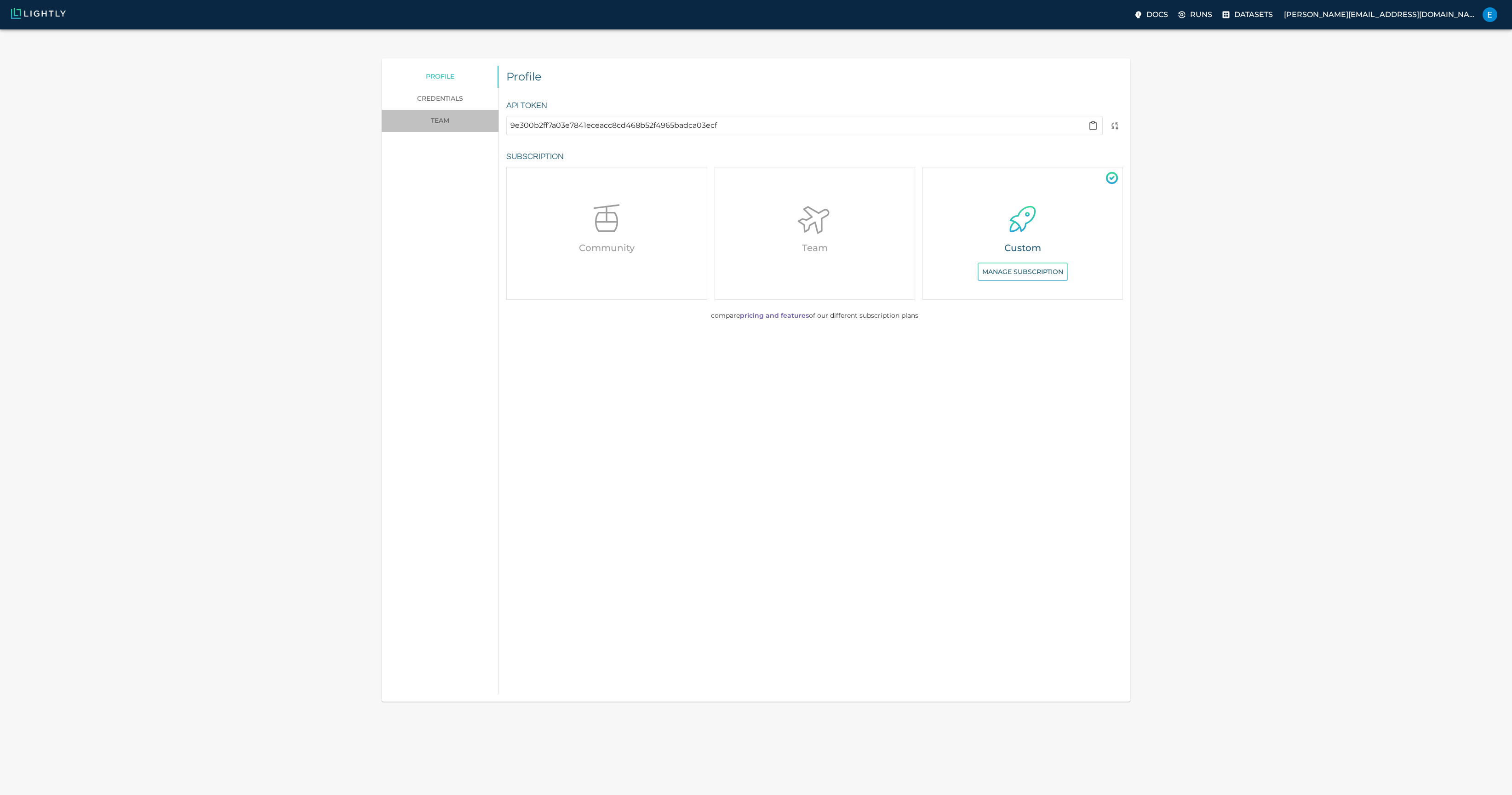
click at [442, 110] on link "team" at bounding box center [440, 120] width 117 height 22
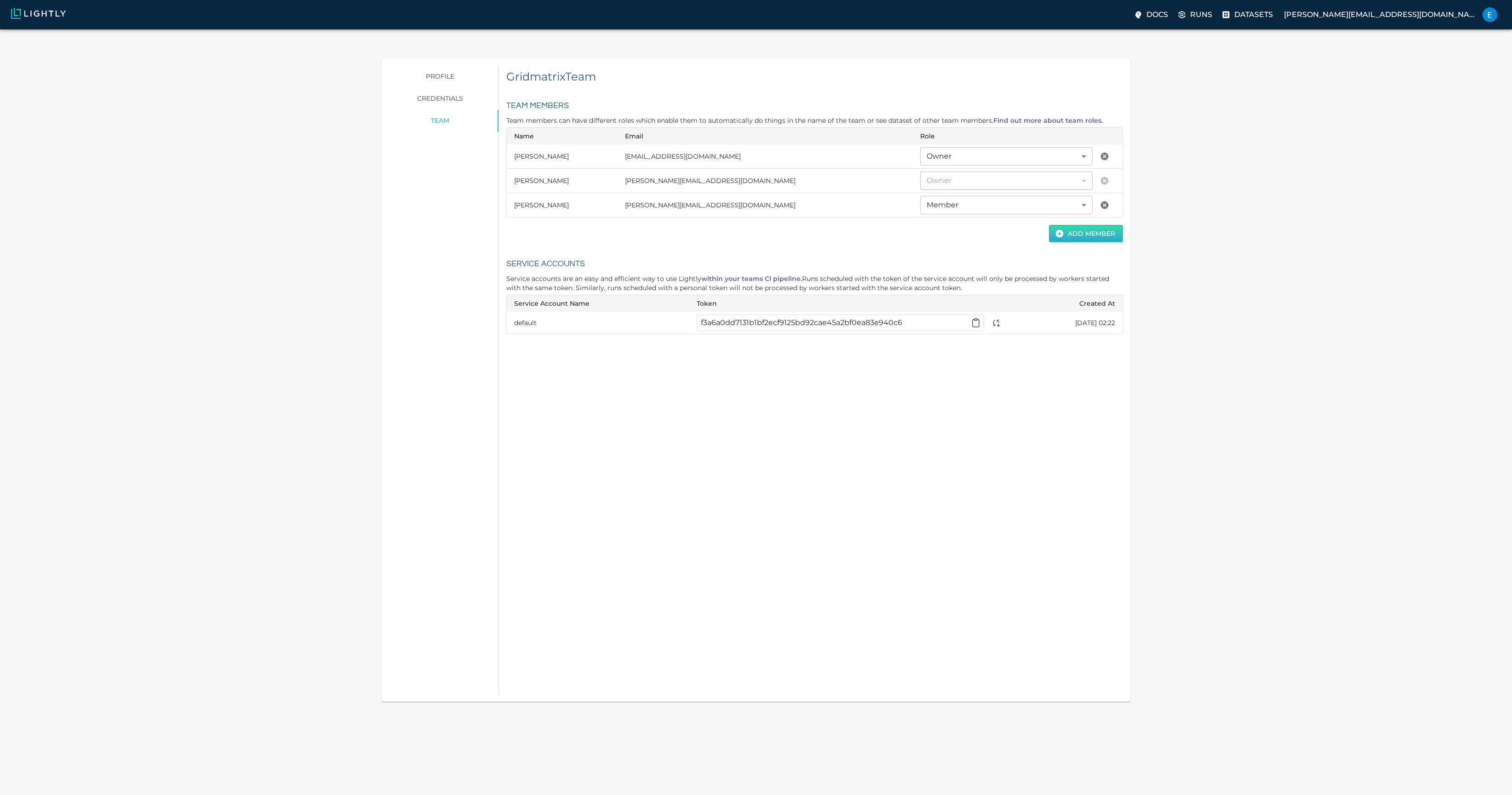
click at [1102, 225] on button "Add Member" at bounding box center [1086, 234] width 74 height 18
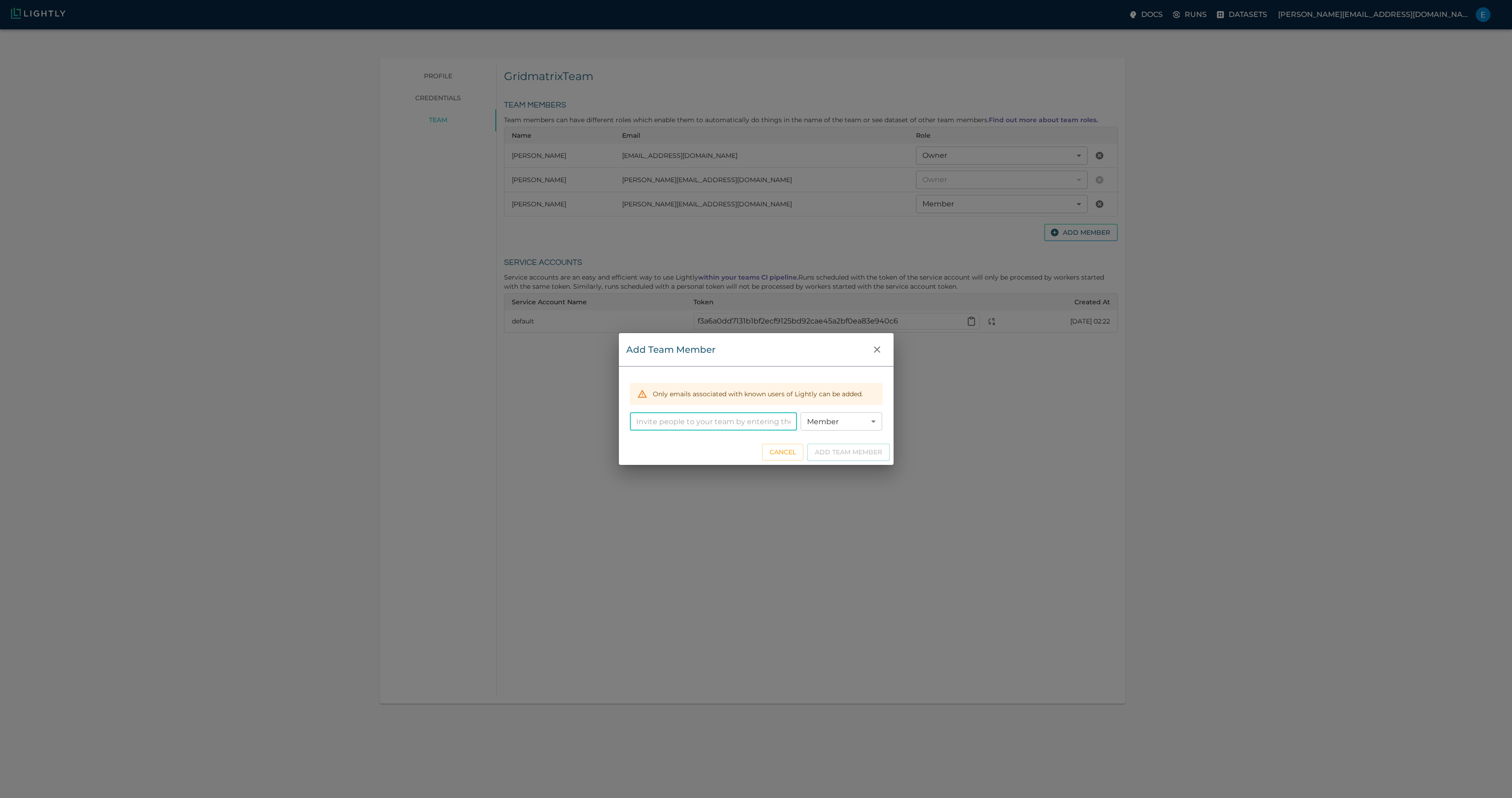
click at [703, 424] on input "email" at bounding box center [713, 421] width 167 height 18
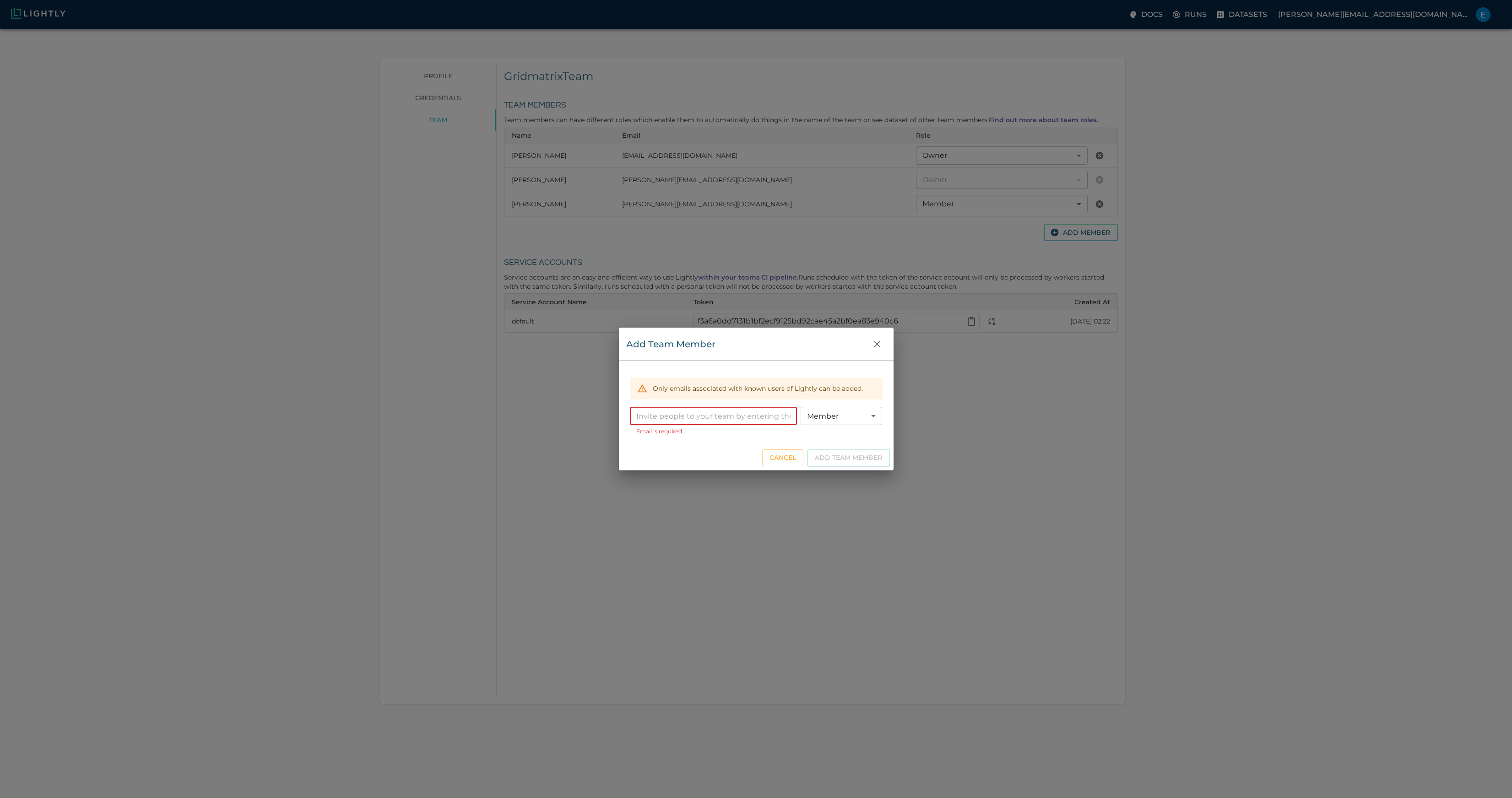
click at [706, 418] on input "email" at bounding box center [713, 415] width 167 height 18
paste input "[EMAIL_ADDRESS][DOMAIN_NAME]"
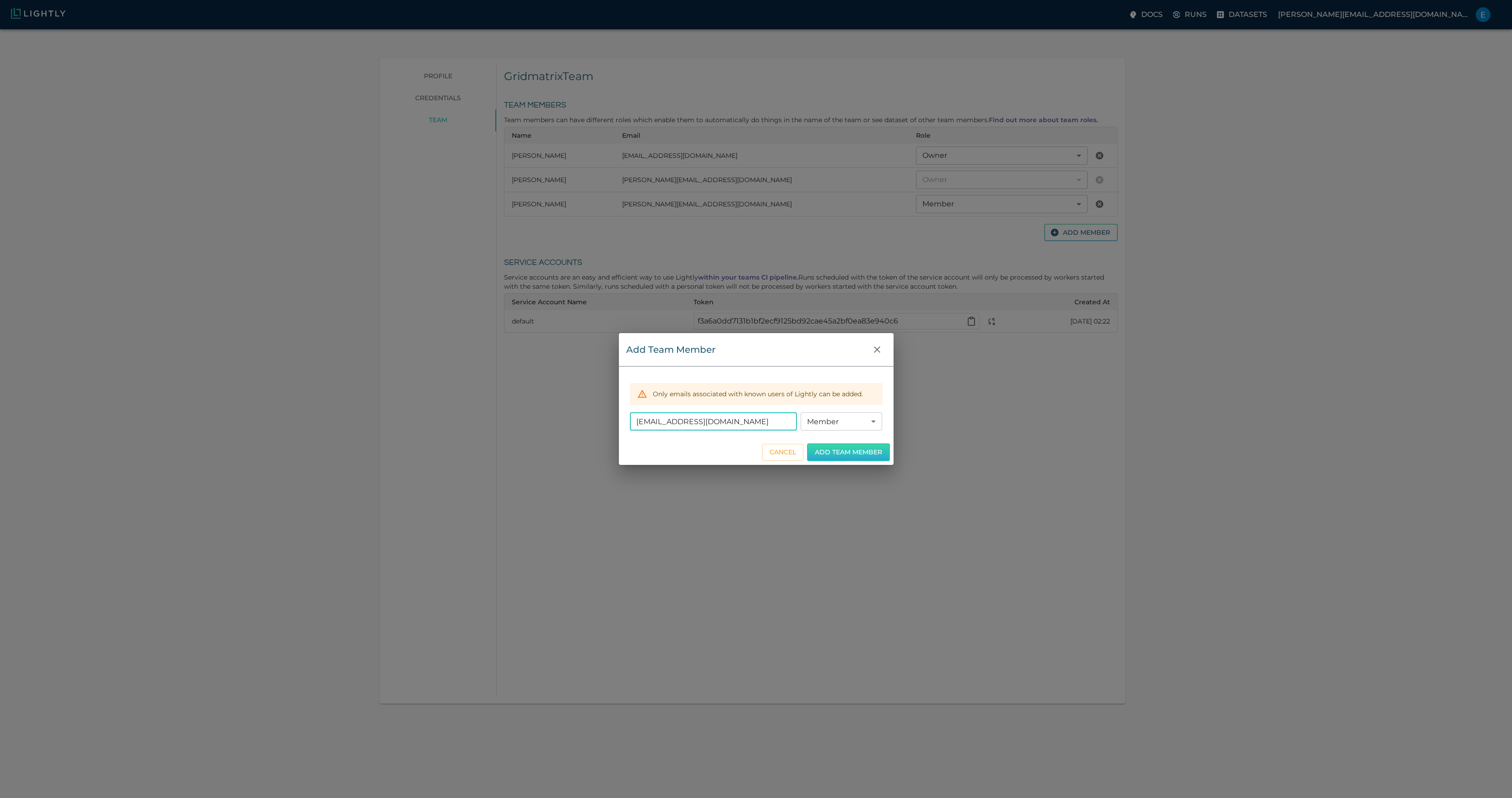
type input "[EMAIL_ADDRESS][DOMAIN_NAME]"
click at [839, 452] on button "Add Team Member" at bounding box center [848, 452] width 83 height 18
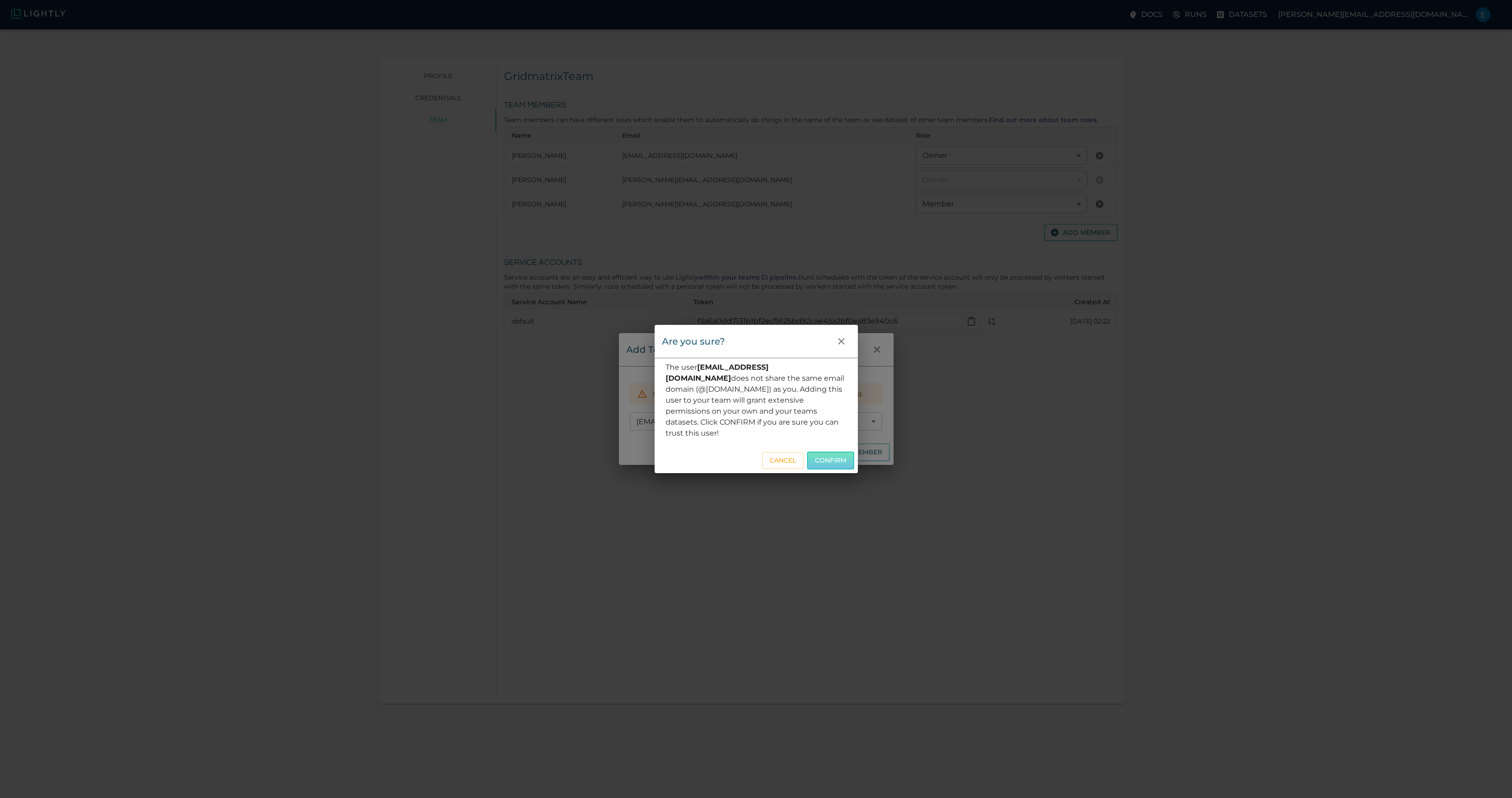
click at [844, 454] on button "Confirm" at bounding box center [831, 461] width 47 height 18
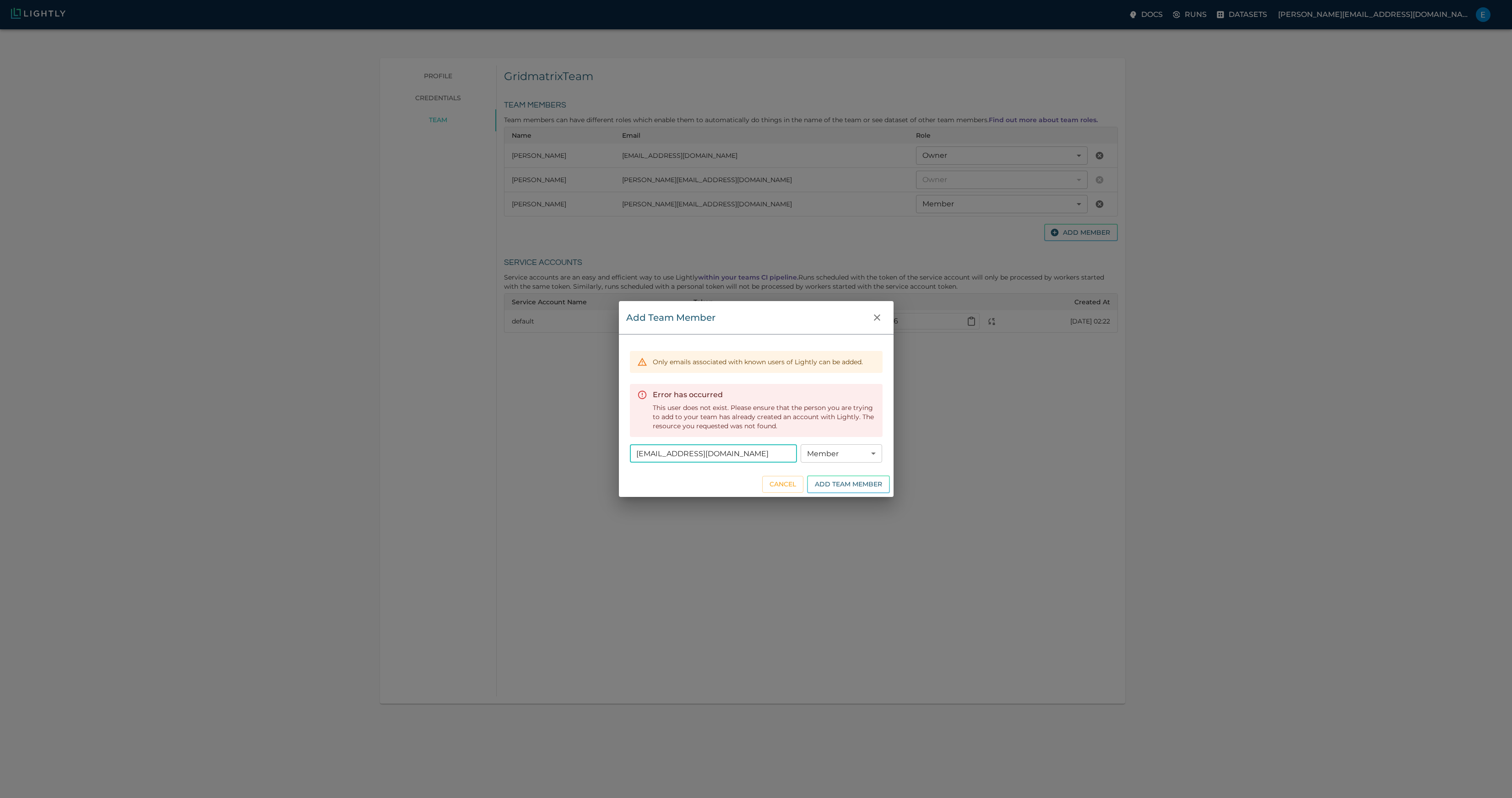
drag, startPoint x: 744, startPoint y: 454, endPoint x: 589, endPoint y: 444, distance: 155.3
click at [590, 444] on div "Add Team Member Only emails associated with known users of Lightly can be added…" at bounding box center [756, 399] width 1512 height 798
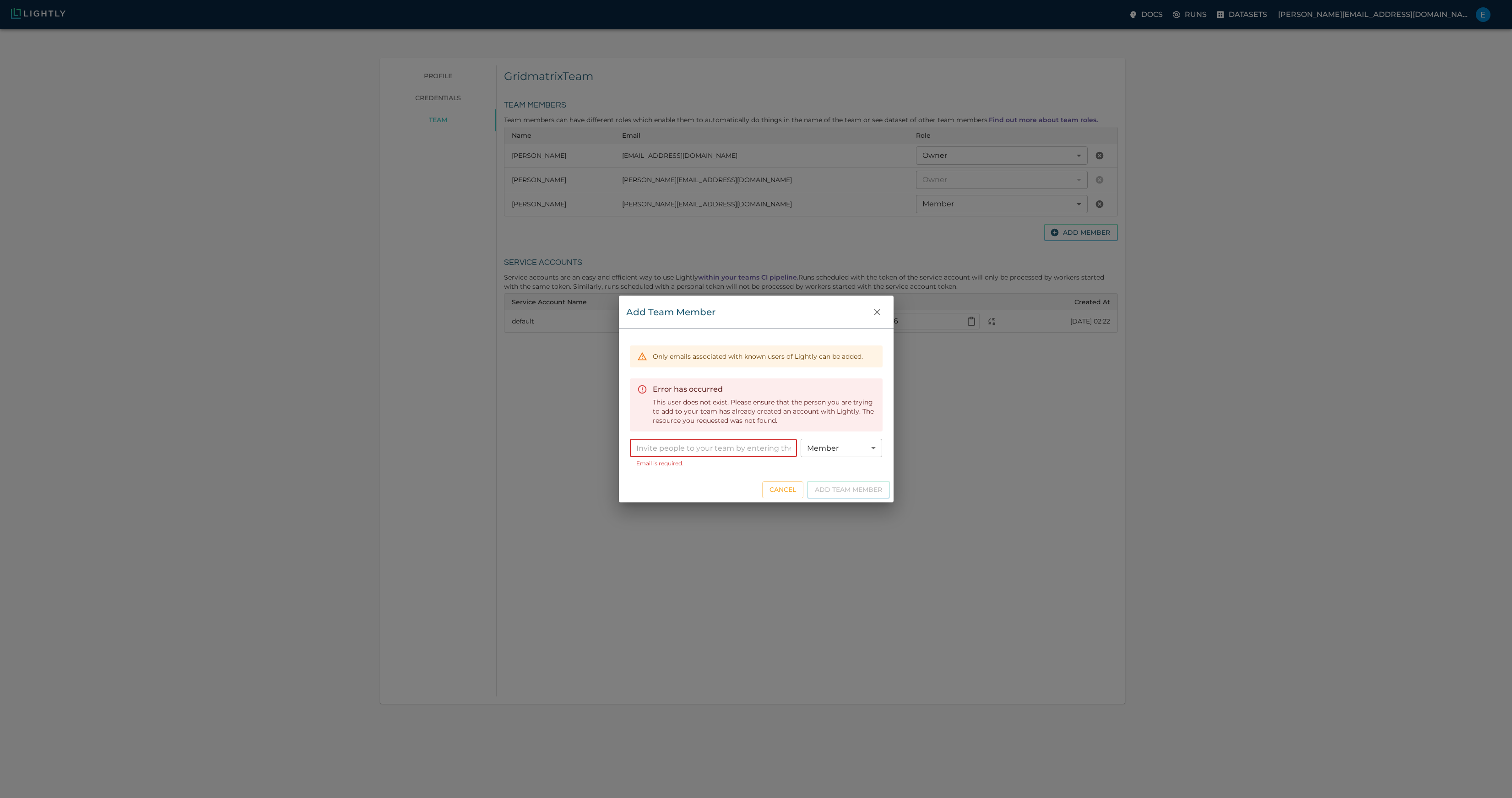
paste input "[EMAIL_ADDRESS][DOMAIN_NAME]"
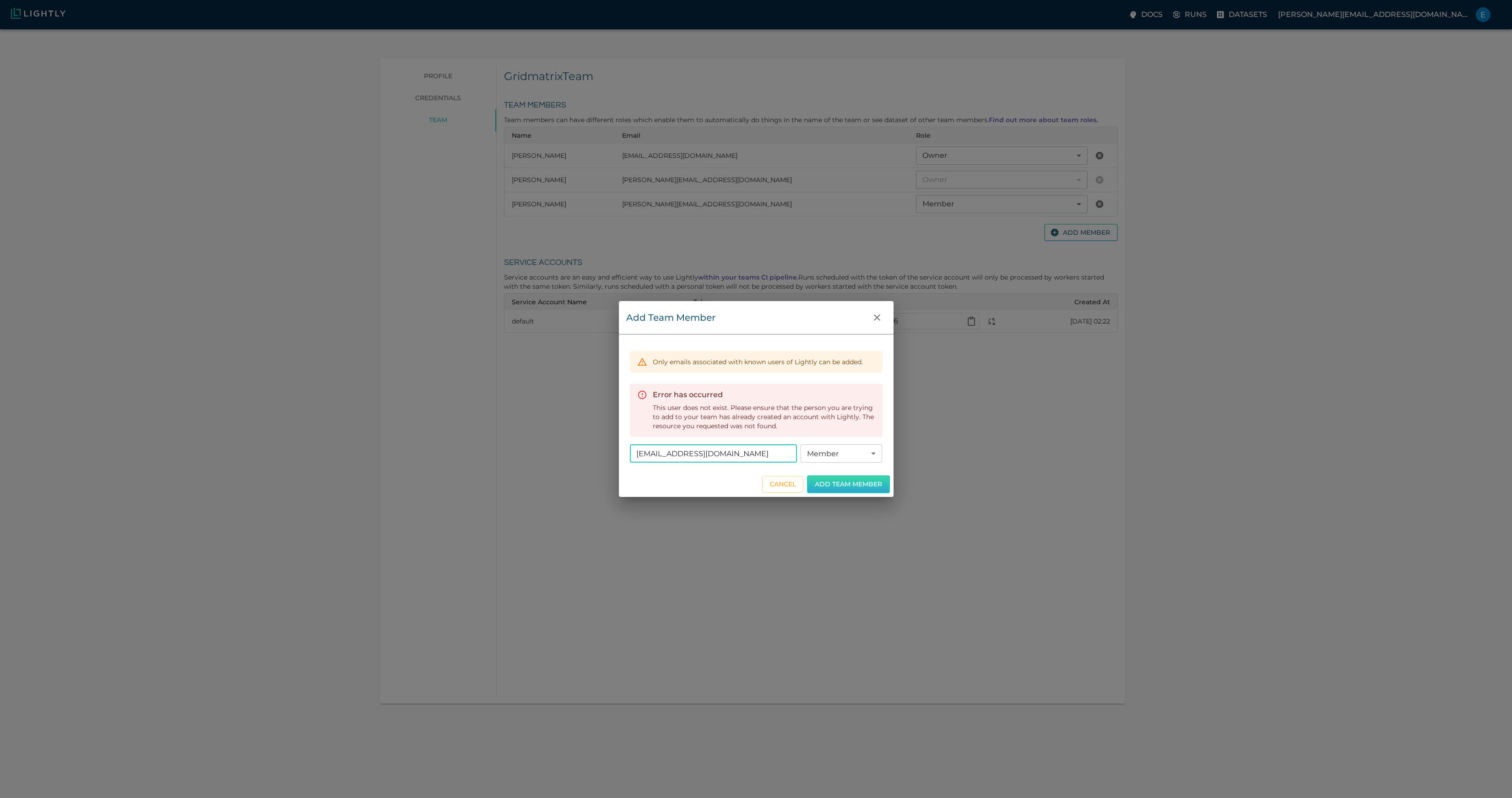
type input "[EMAIL_ADDRESS][DOMAIN_NAME]"
click at [829, 479] on button "Add Team Member" at bounding box center [848, 484] width 83 height 18
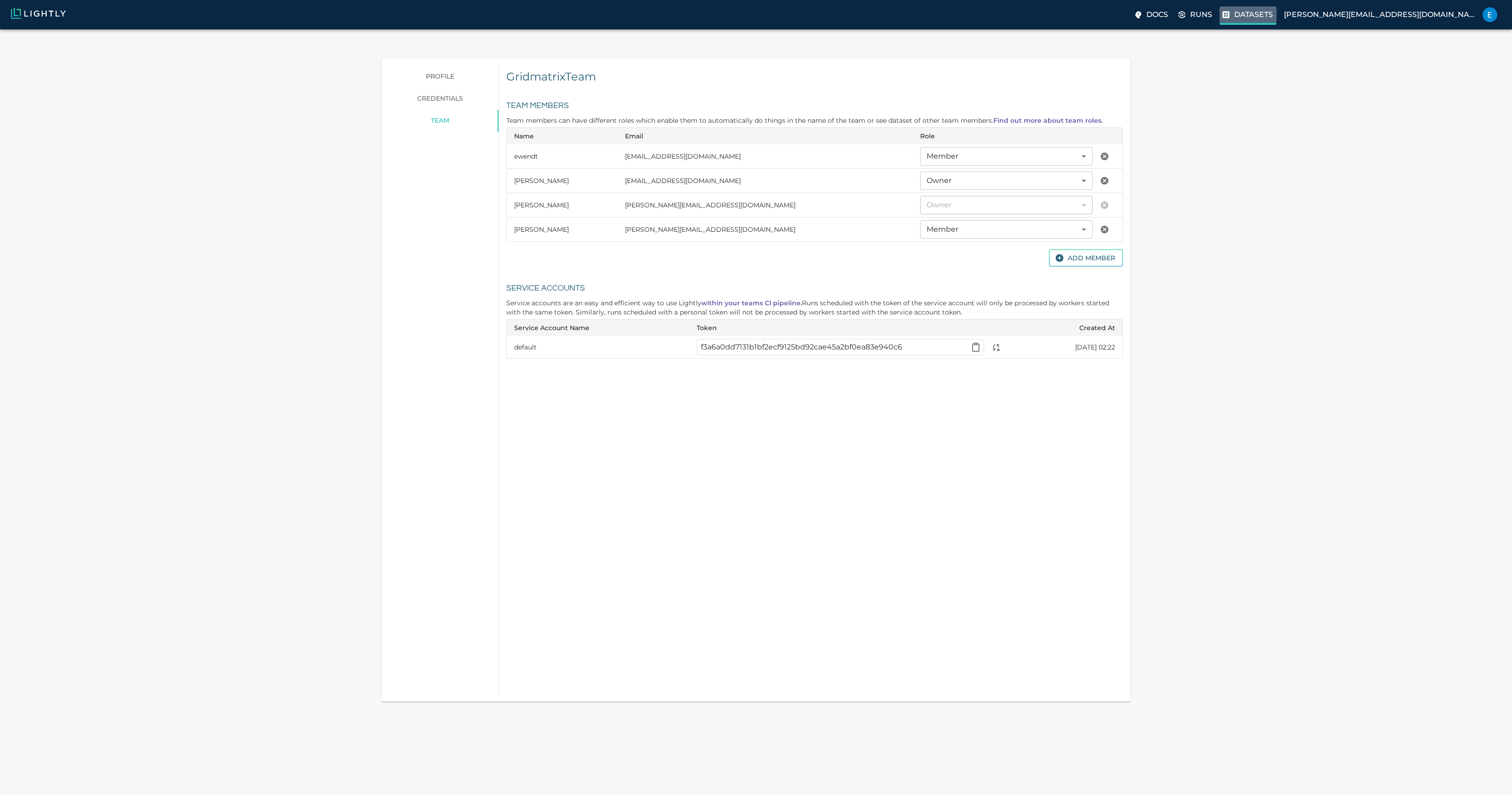
click at [1273, 20] on p "Datasets" at bounding box center [1254, 15] width 39 height 11
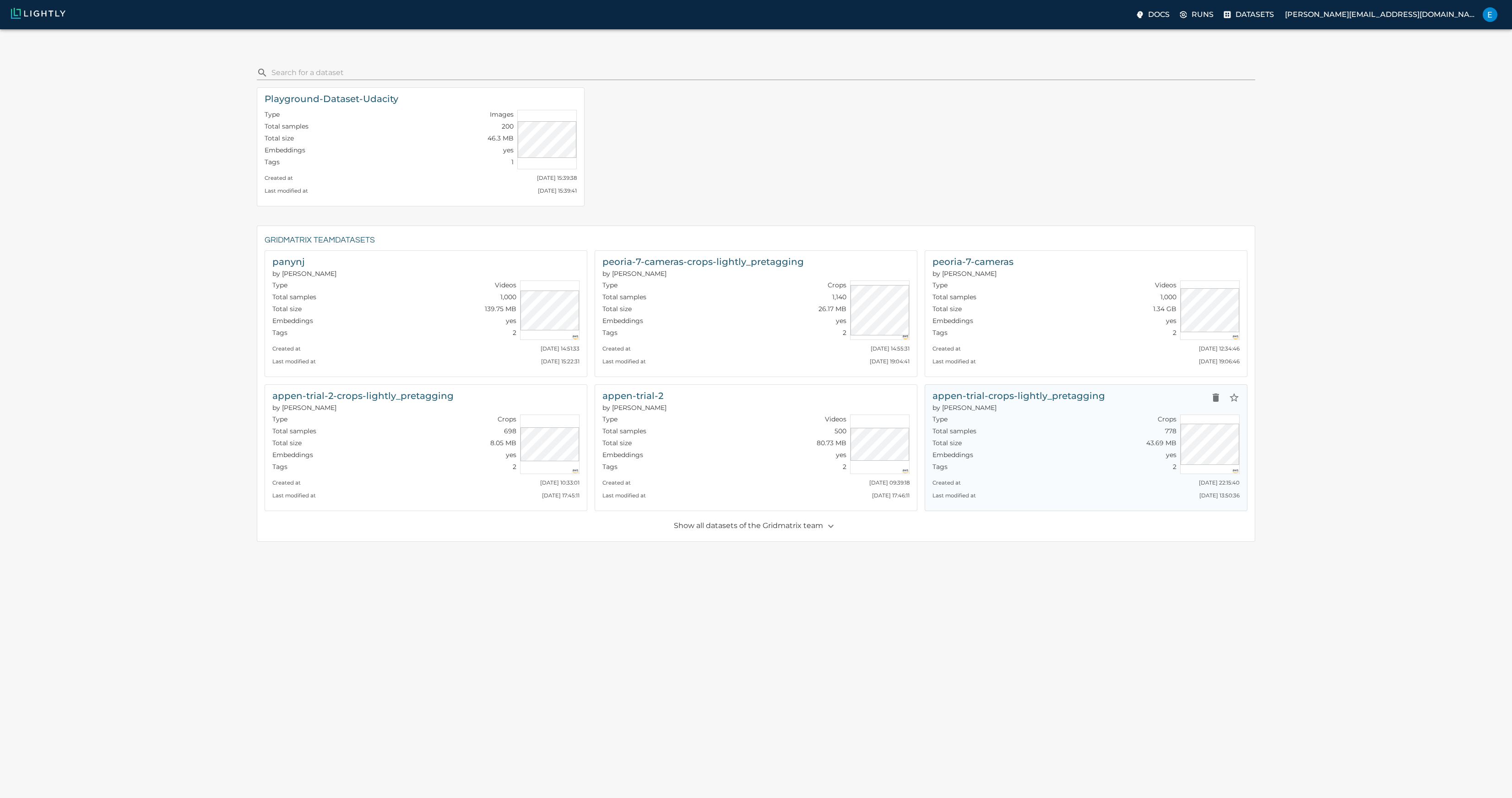
click at [1014, 388] on h6 "appen-trial-crops-lightly_pretagging" at bounding box center [1019, 395] width 173 height 15
click at [725, 255] on h6 "peoria-7-cameras-crops-lightly_pretagging" at bounding box center [703, 262] width 201 height 15
click at [292, 255] on h6 "panynj" at bounding box center [304, 262] width 64 height 15
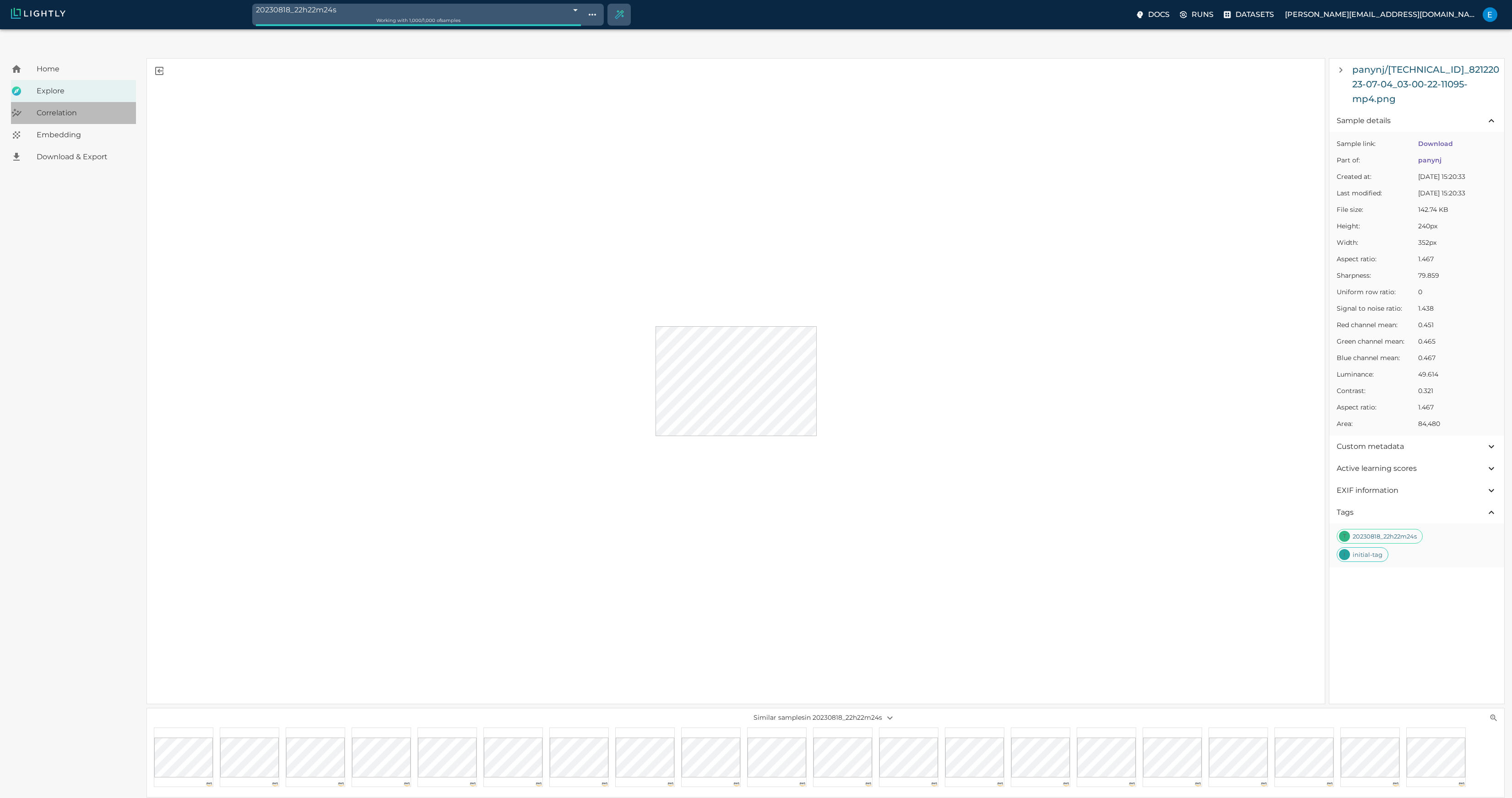
click at [59, 102] on div "Correlation" at bounding box center [73, 113] width 125 height 22
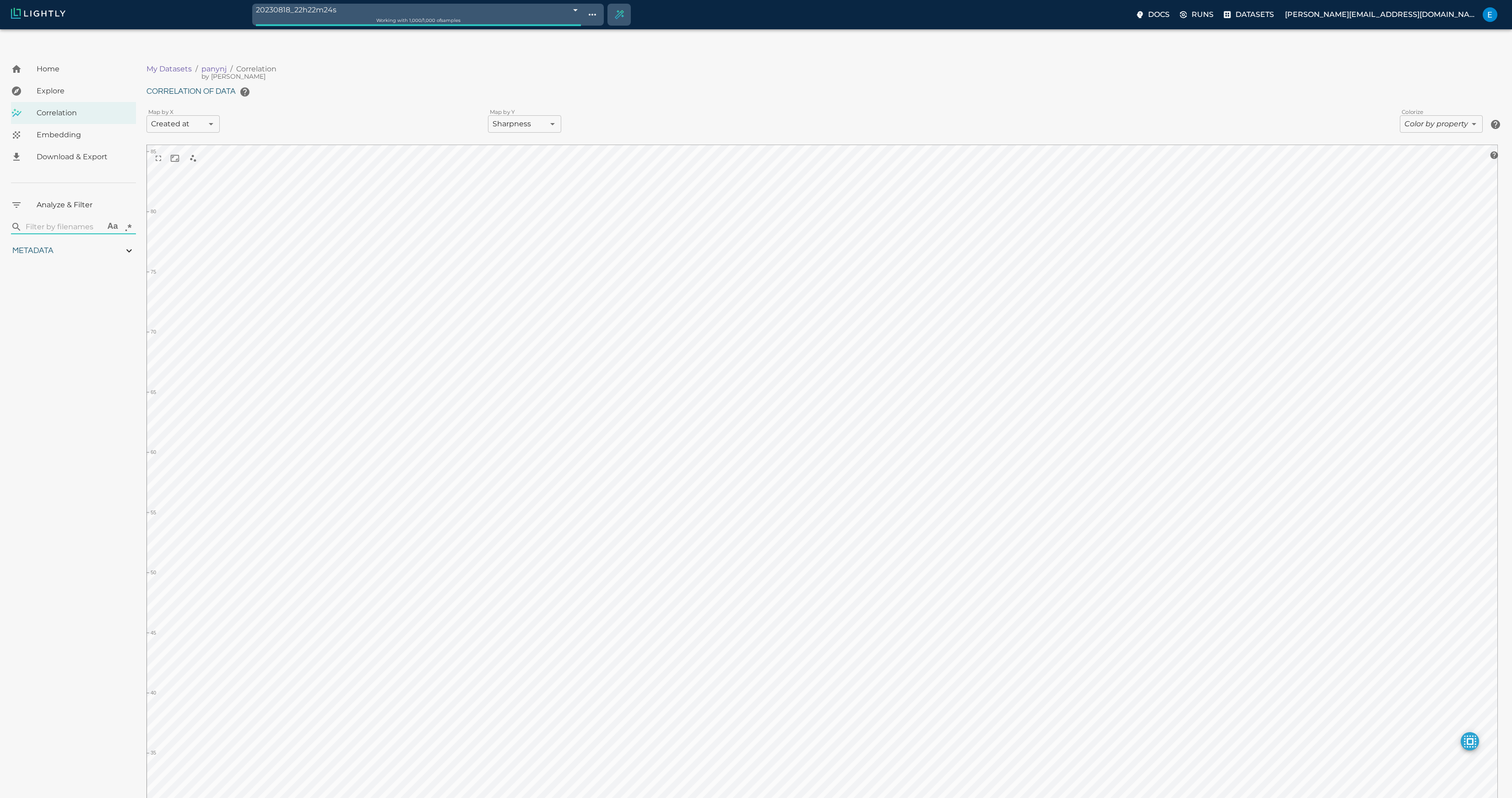
type input "0.848940789699554"
type input "3.05894078969955"
type input "29.4077758789063"
type input "85.5797758789063"
type input "0.848940789699554"
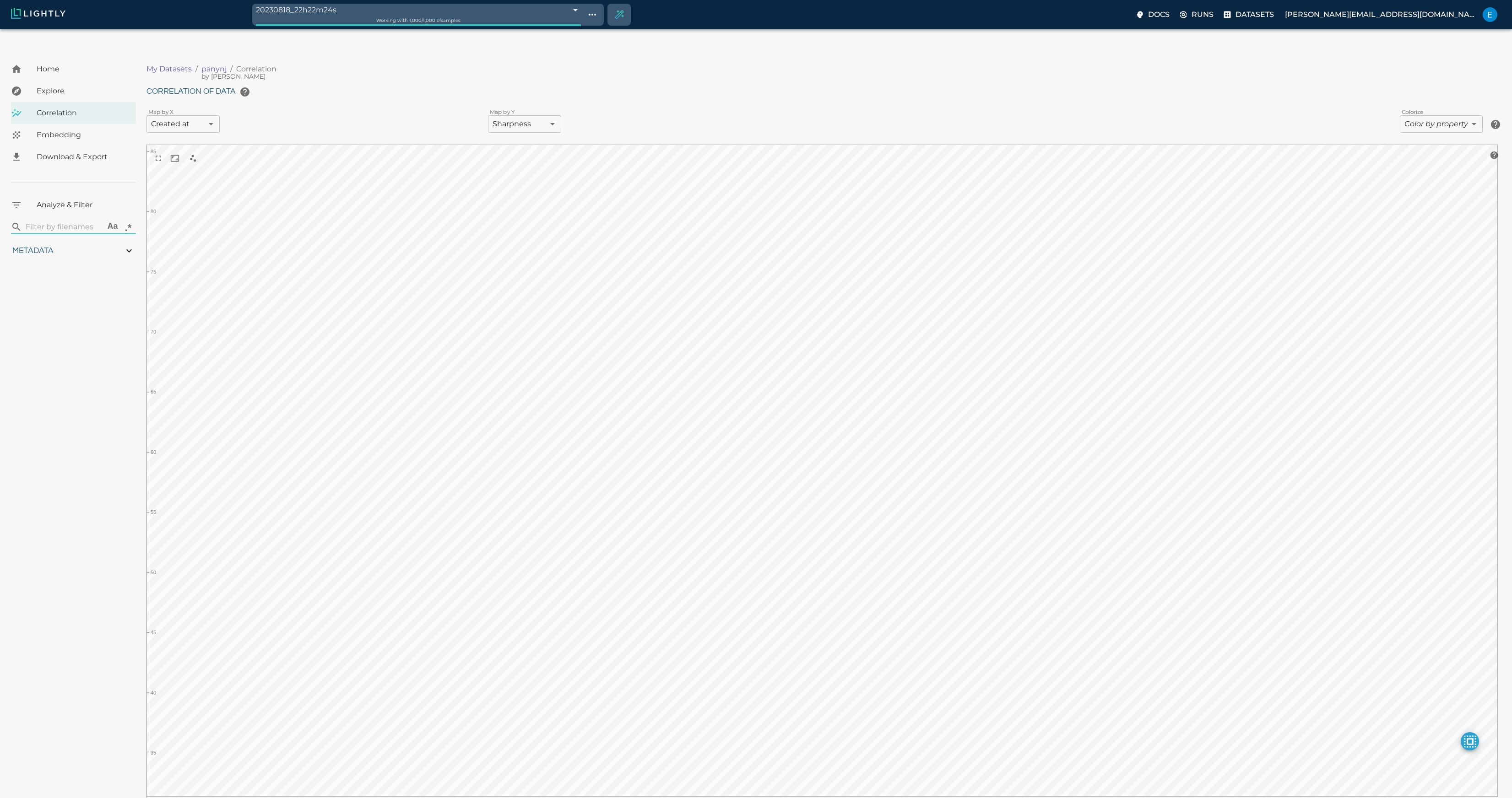
type input "3.05894078969955"
type input "29.4077758789063"
type input "85.5797758789063"
type input "0.848940789699554"
type input "3.05894078969955"
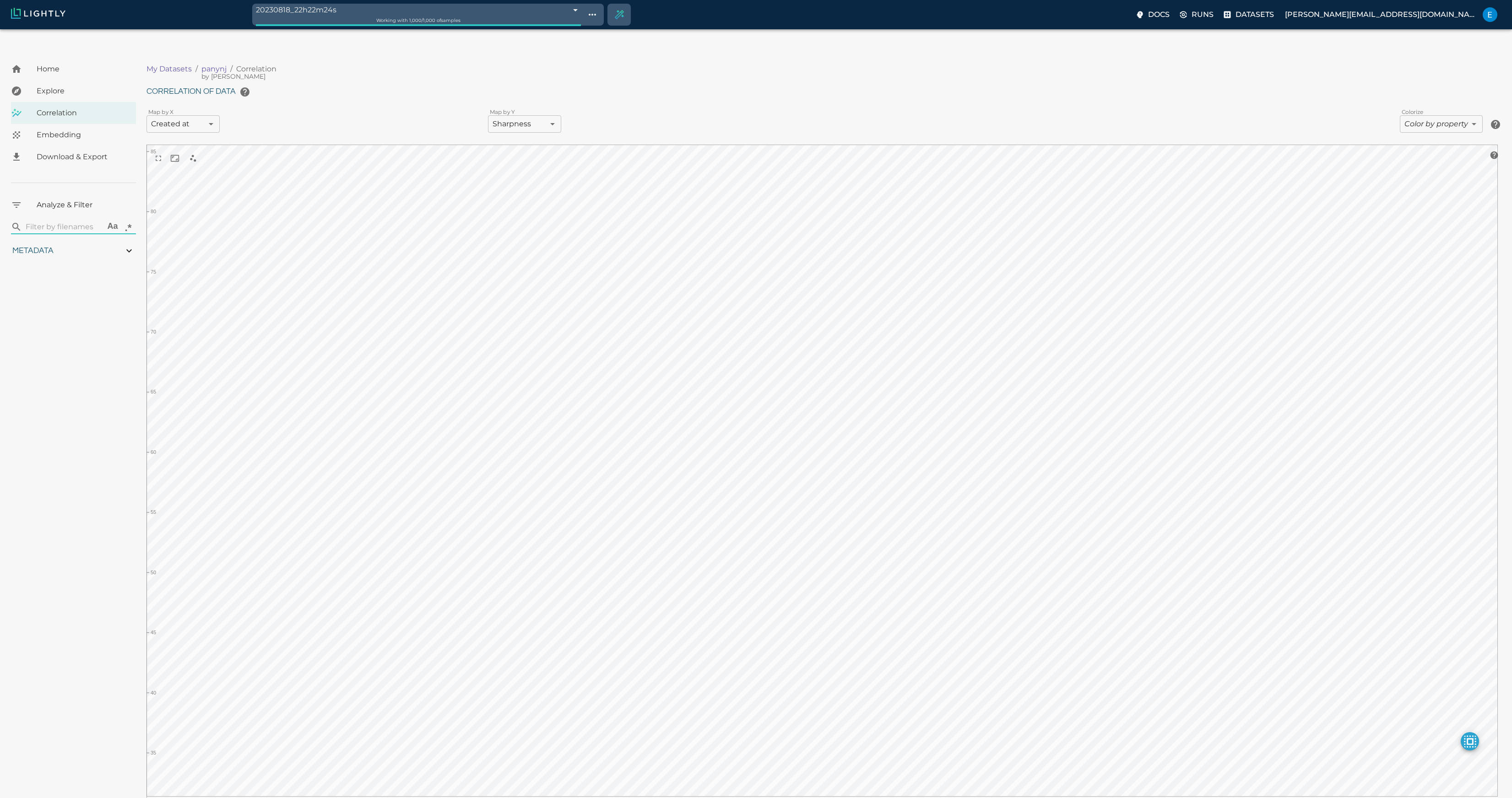
type input "29.4077758789063"
type input "85.5797758789063"
type input "0.848940789699554"
type input "3.05894078969955"
type input "29.4077758789063"
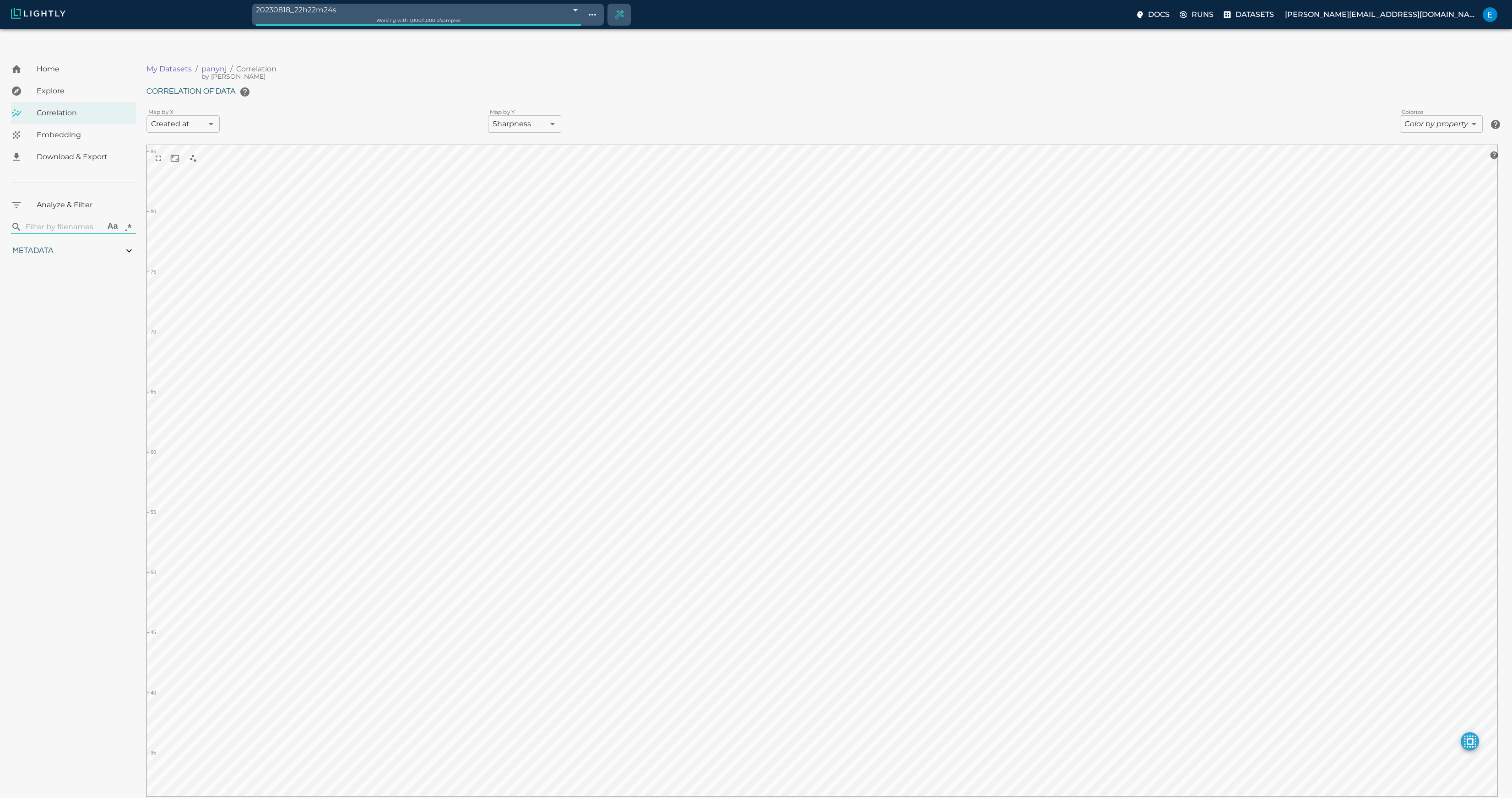
type input "85.5797758789063"
type input "0.848940789699554"
type input "3.05894078969955"
type input "29.4077758789063"
type input "85.5797758789063"
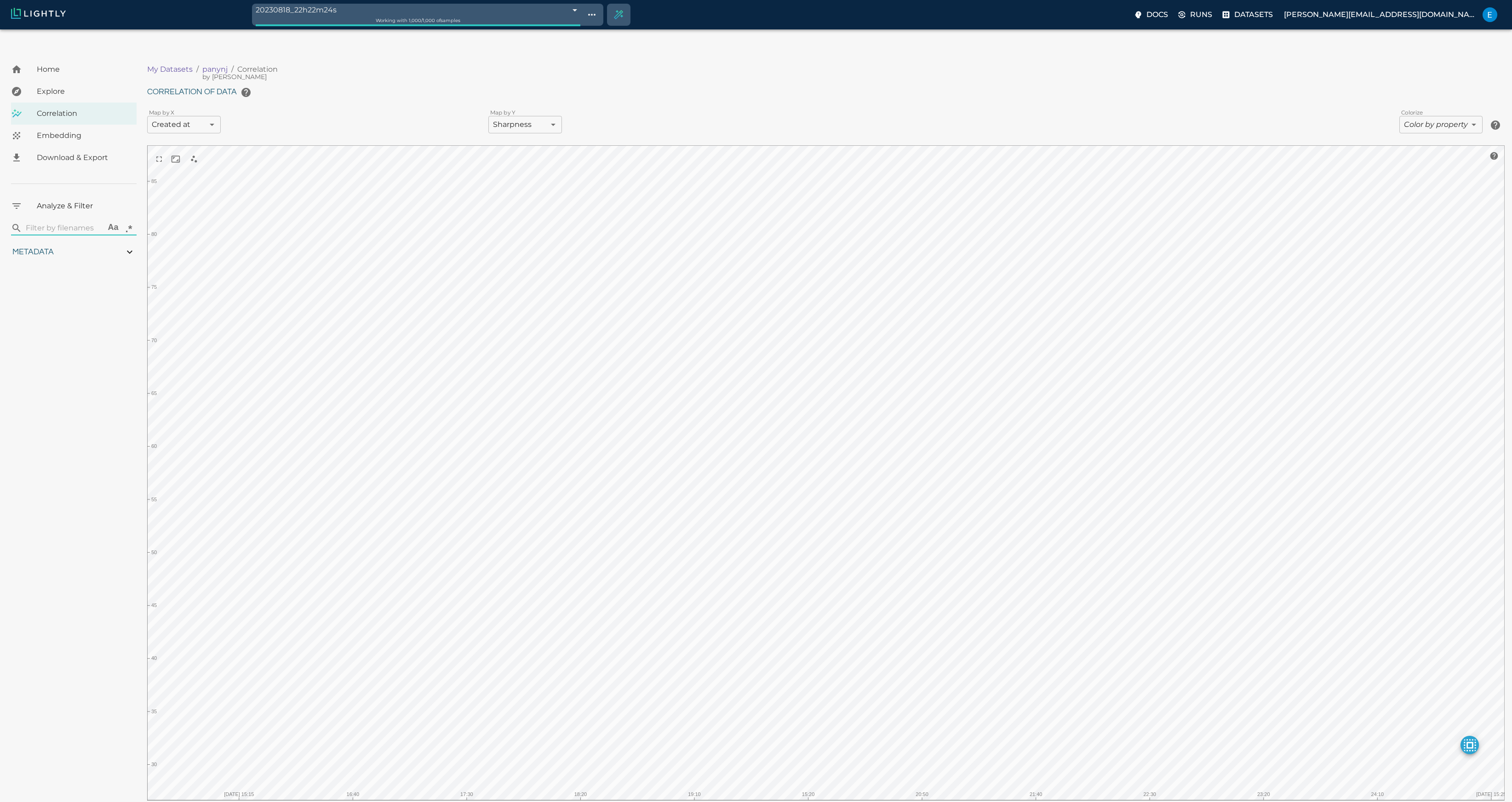
click at [554, 103] on body "20230818_22h22m24s 64dfef206294ff278ab1f582 Working with 1,000 / 1,000 of sampl…" at bounding box center [756, 425] width 1512 height 850
click at [632, 59] on div at bounding box center [760, 401] width 1519 height 802
click at [165, 64] on p "My Datasets" at bounding box center [170, 69] width 45 height 11
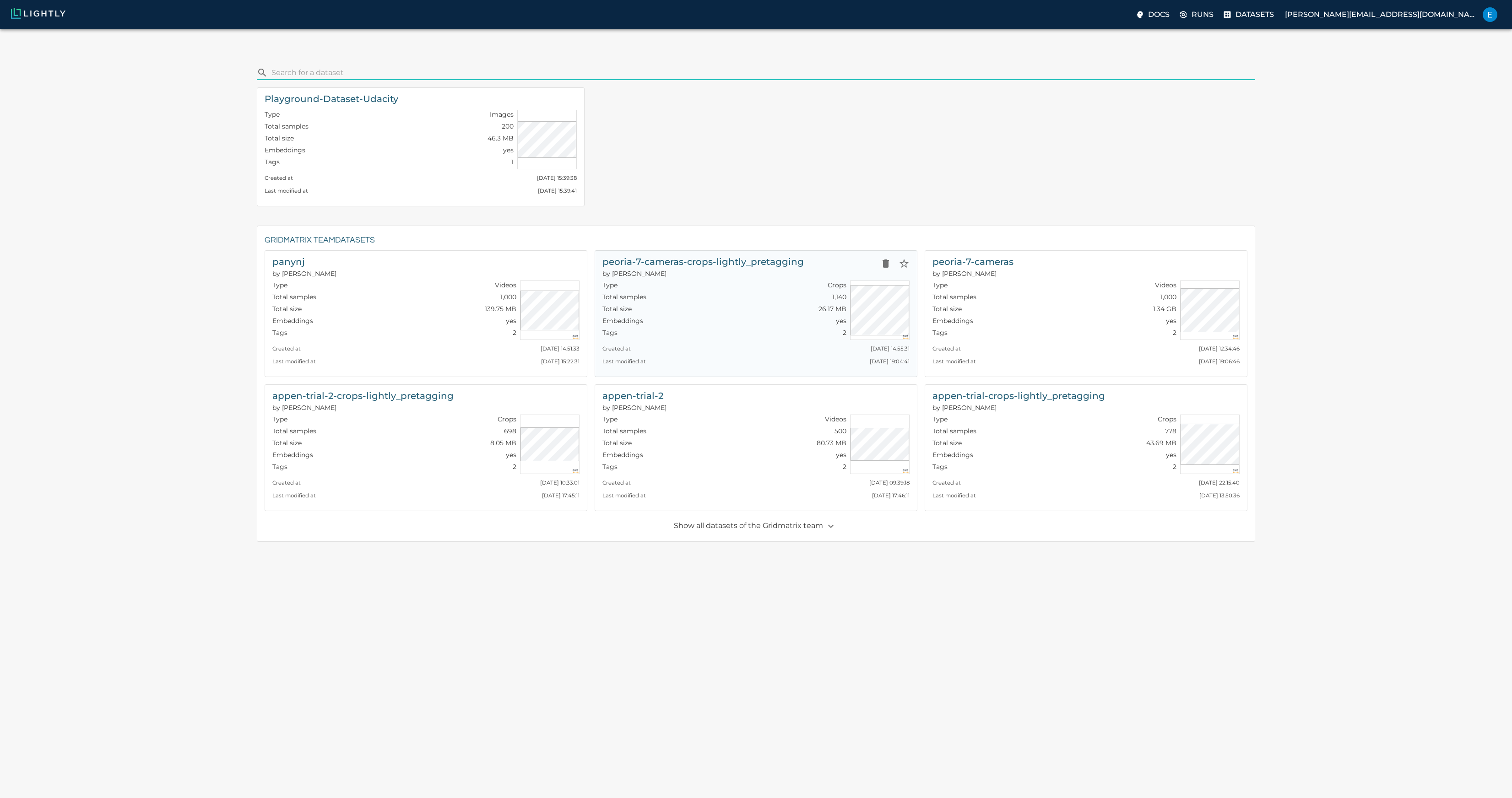
click at [675, 255] on h6 "peoria-7-cameras-crops-lightly_pretagging" at bounding box center [703, 262] width 201 height 15
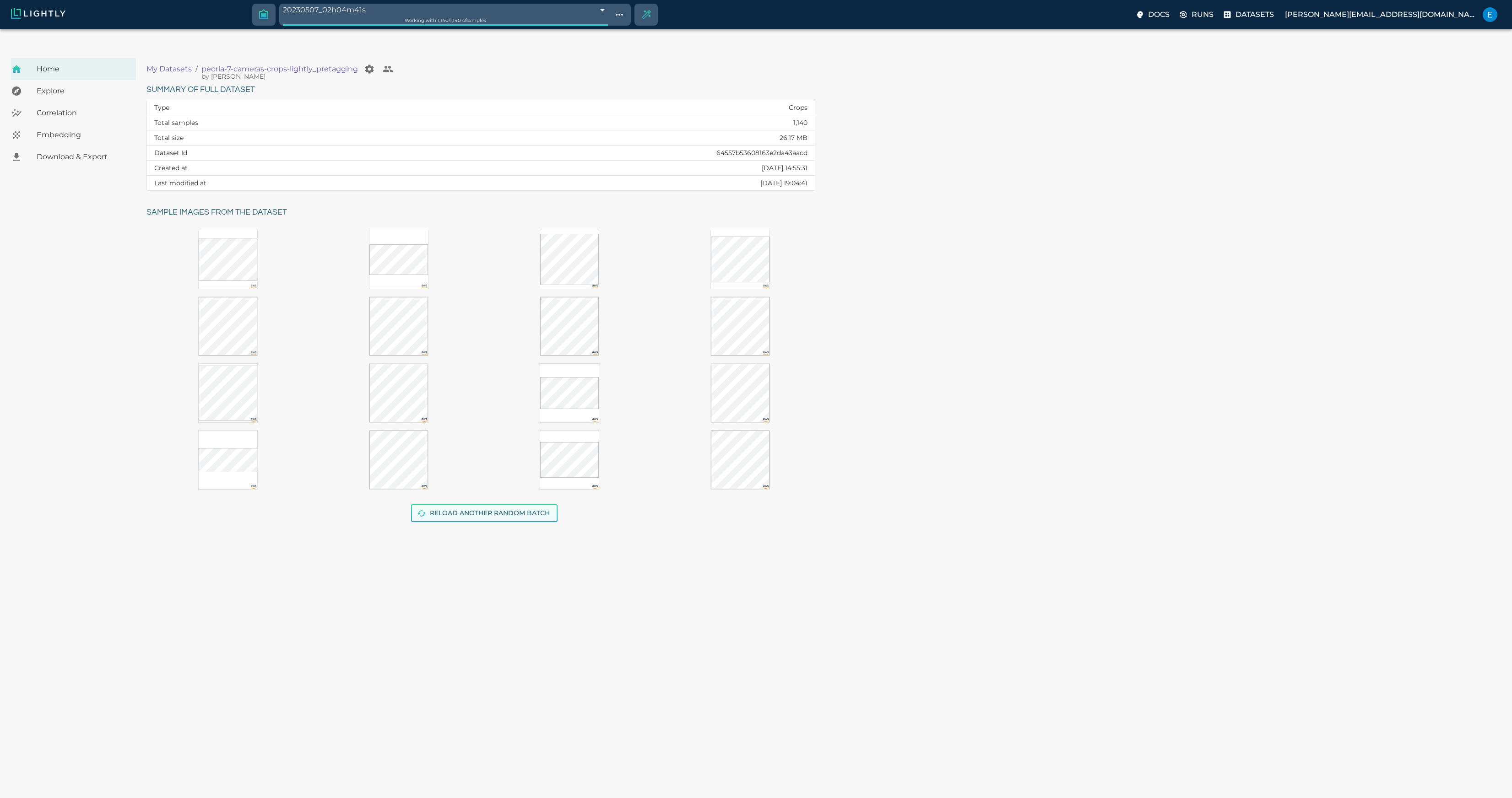
click at [515, 504] on button "Reload another random batch" at bounding box center [484, 513] width 147 height 18
click at [529, 504] on button "Reload another random batch" at bounding box center [484, 513] width 147 height 18
